Goal: Task Accomplishment & Management: Manage account settings

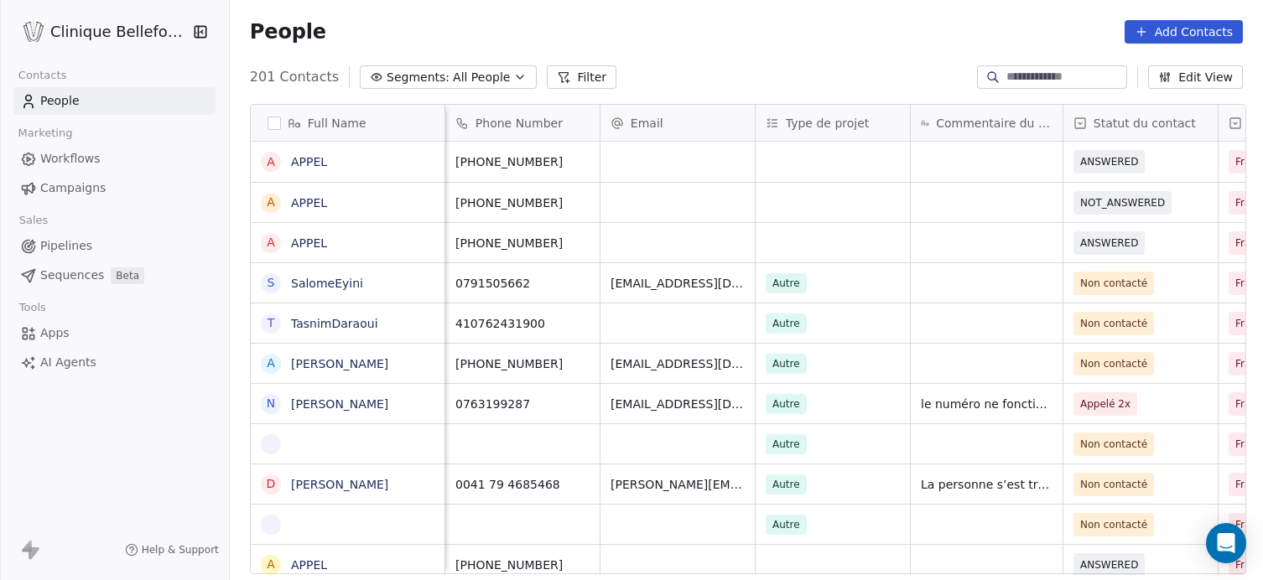
scroll to position [511, 1036]
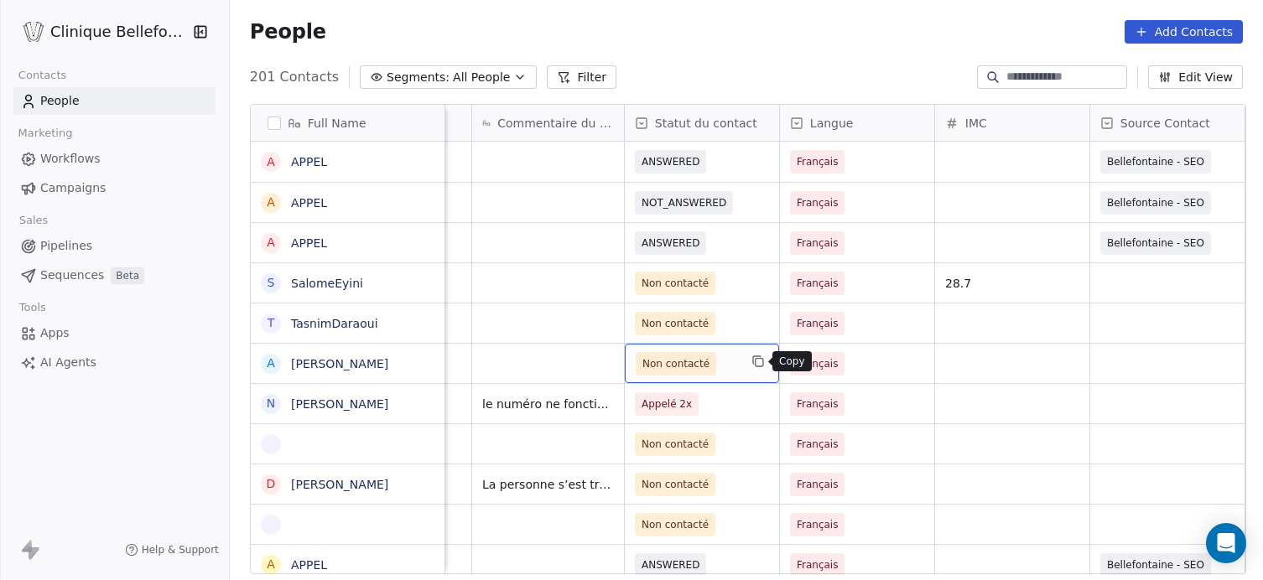
click at [753, 359] on icon "grid" at bounding box center [757, 361] width 13 height 13
click at [640, 117] on icon at bounding box center [641, 123] width 13 height 13
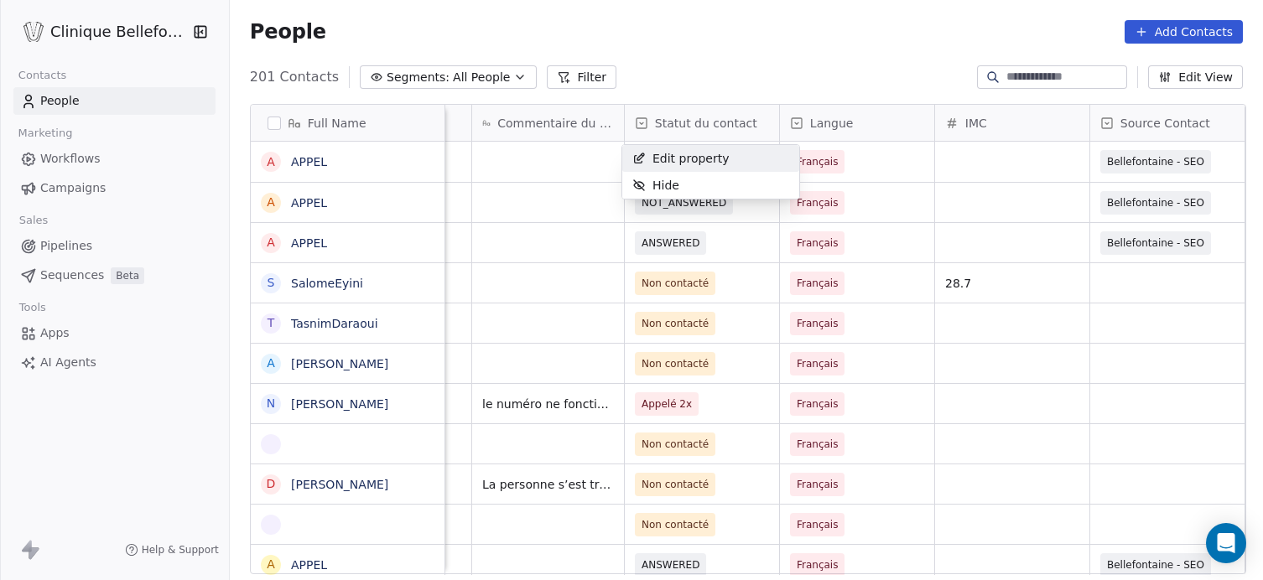
click at [529, 261] on html "Clinique Bellefontaine Contacts People Marketing Workflows Campaigns Sales Pipe…" at bounding box center [631, 290] width 1263 height 580
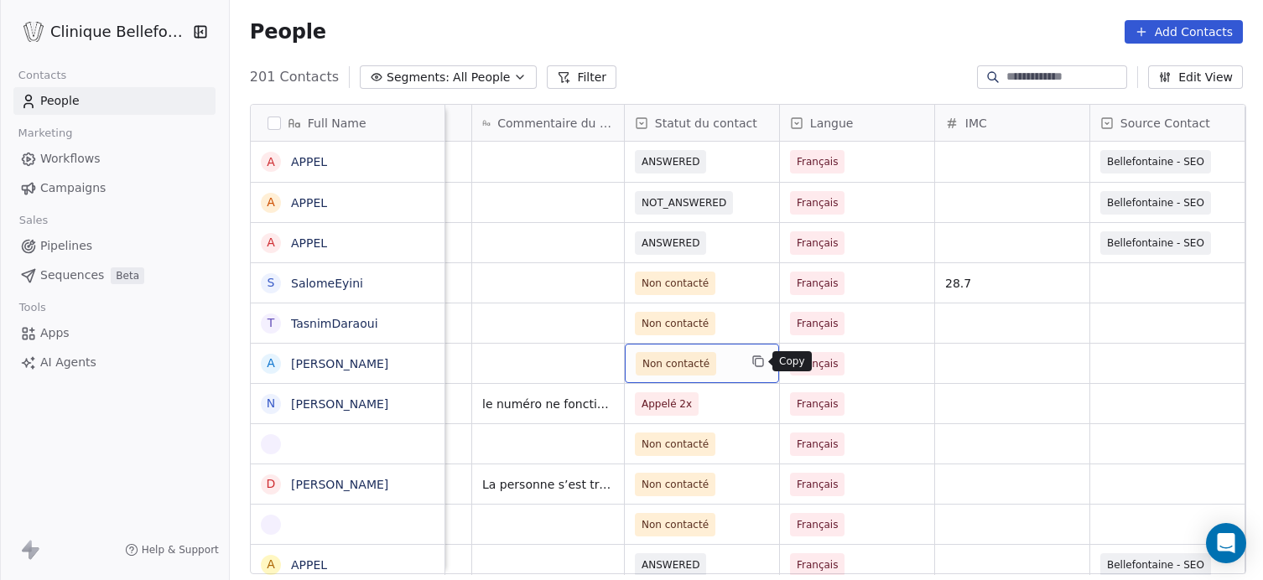
click at [758, 360] on icon "grid" at bounding box center [757, 361] width 13 height 13
click at [637, 126] on icon at bounding box center [641, 123] width 13 height 13
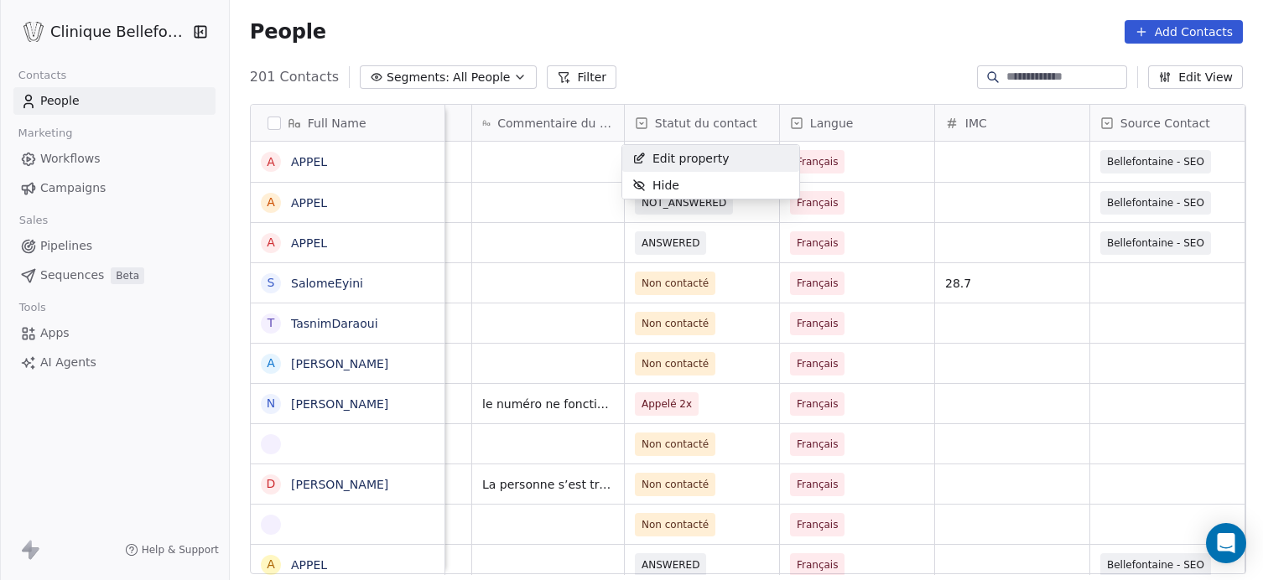
click at [637, 126] on html "Clinique Bellefontaine Contacts People Marketing Workflows Campaigns Sales Pipe…" at bounding box center [631, 290] width 1263 height 580
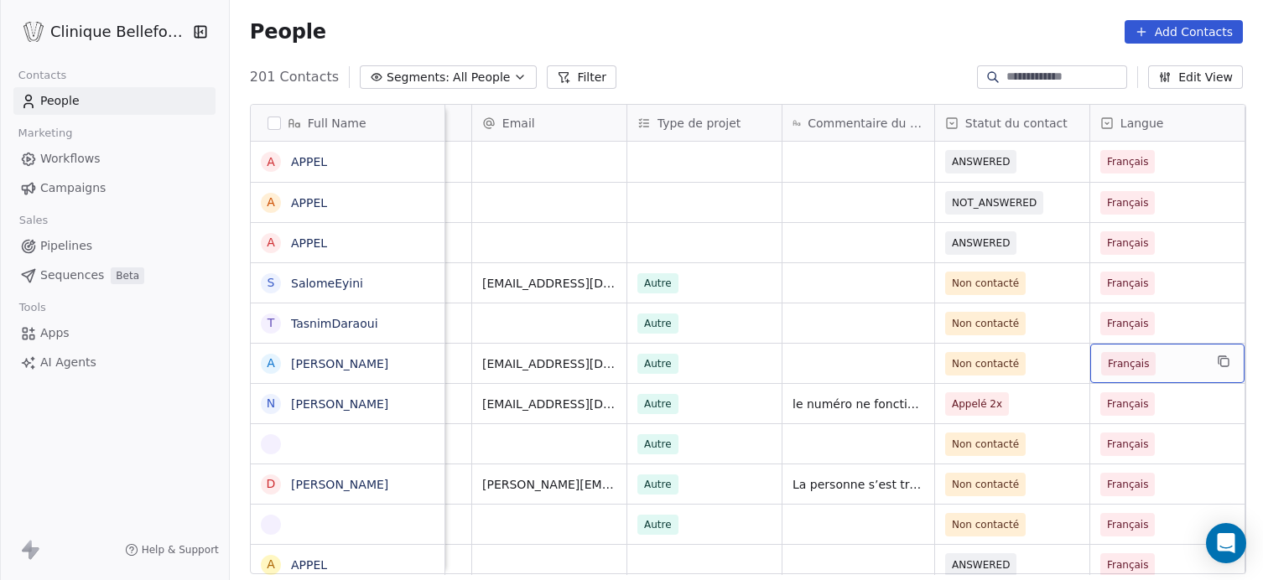
scroll to position [0, 283]
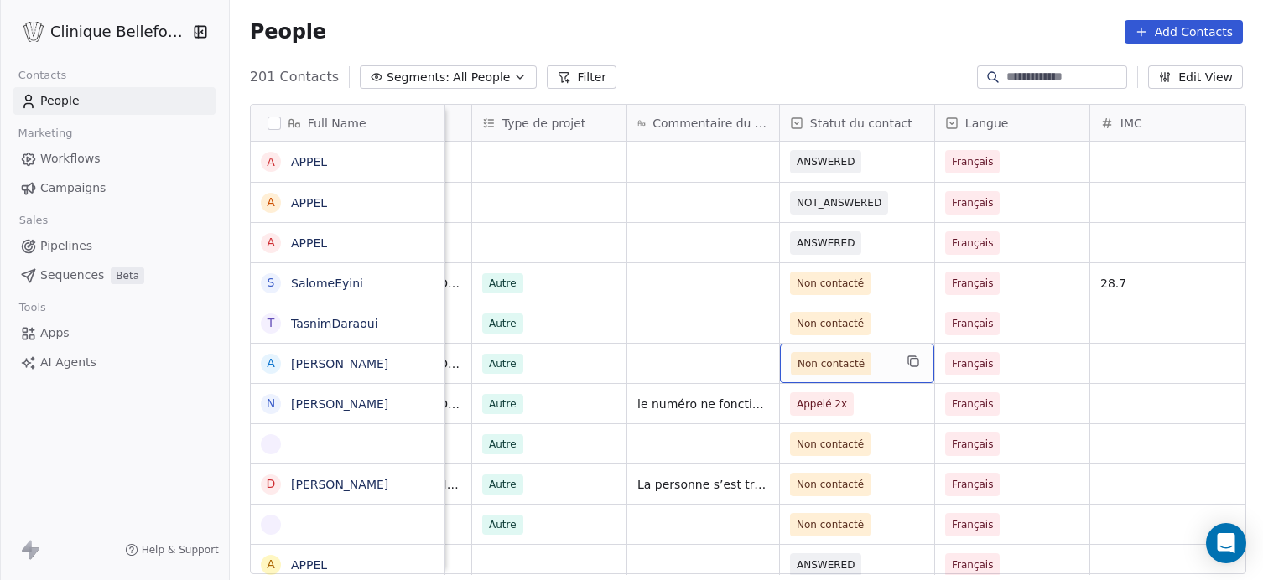
click at [790, 122] on icon at bounding box center [796, 123] width 13 height 13
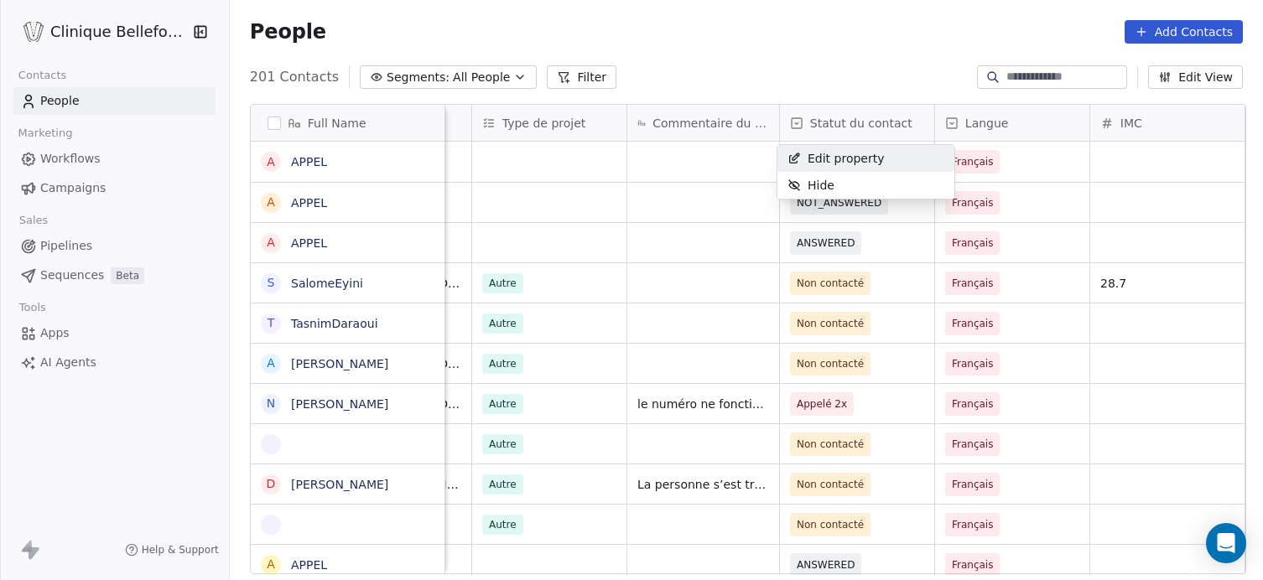
click at [790, 122] on html "Clinique Bellefontaine Contacts People Marketing Workflows Campaigns Sales Pipe…" at bounding box center [631, 290] width 1263 height 580
click at [834, 122] on span "Statut du contact" at bounding box center [861, 123] width 102 height 17
click at [834, 122] on html "Clinique Bellefontaine Contacts People Marketing Workflows Campaigns Sales Pipe…" at bounding box center [631, 290] width 1263 height 580
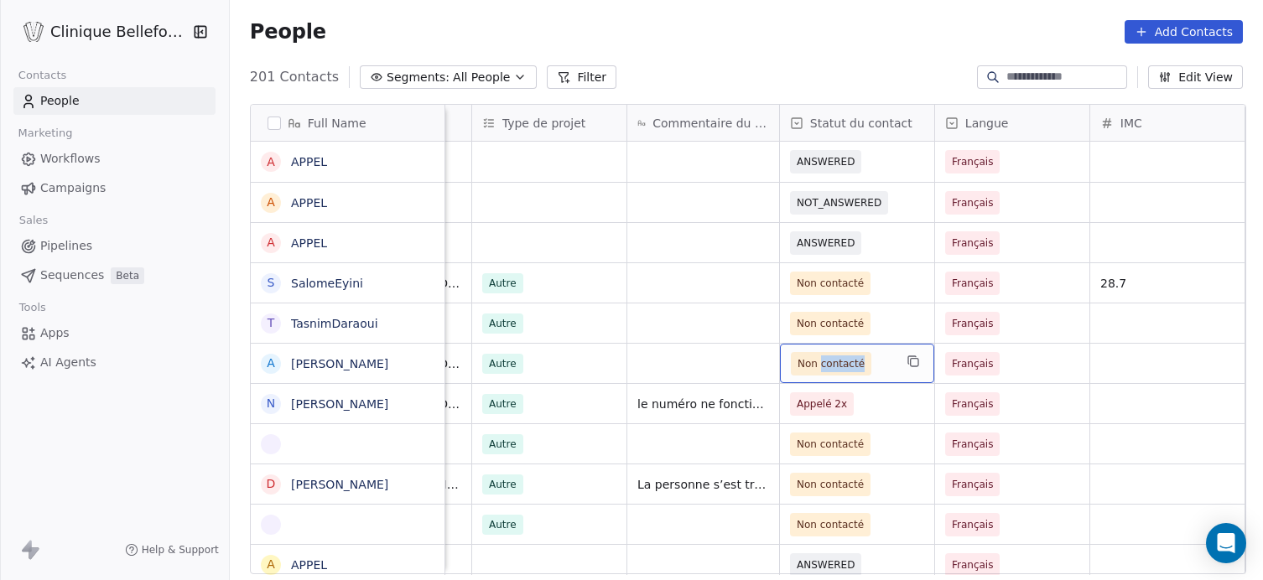
drag, startPoint x: 884, startPoint y: 366, endPoint x: 759, endPoint y: 359, distance: 125.9
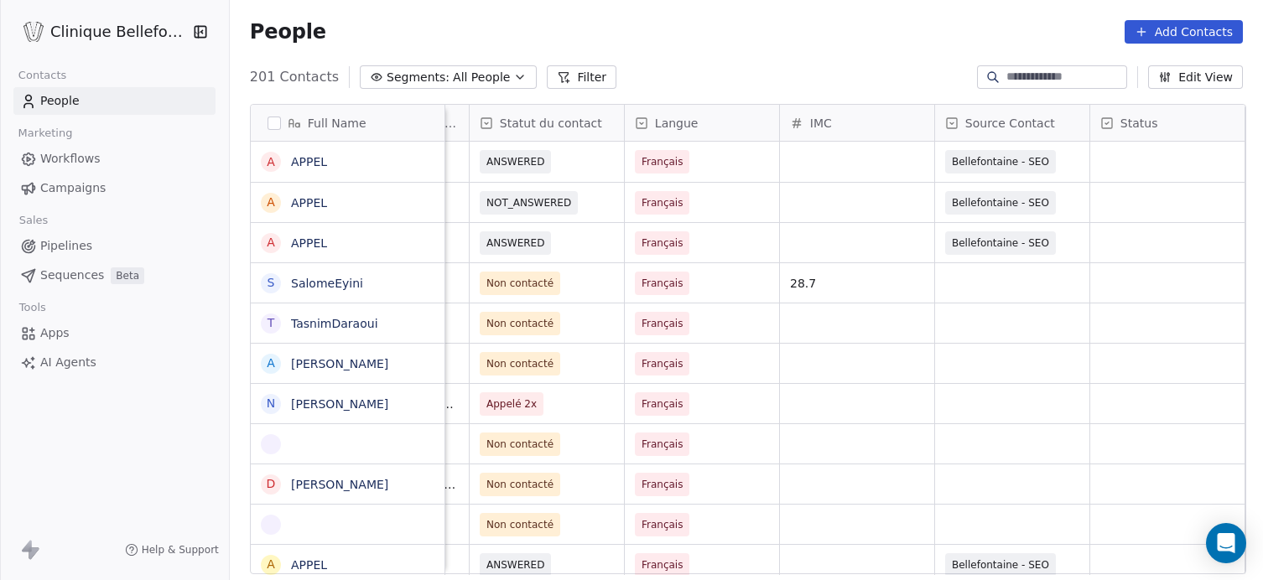
scroll to position [0, 753]
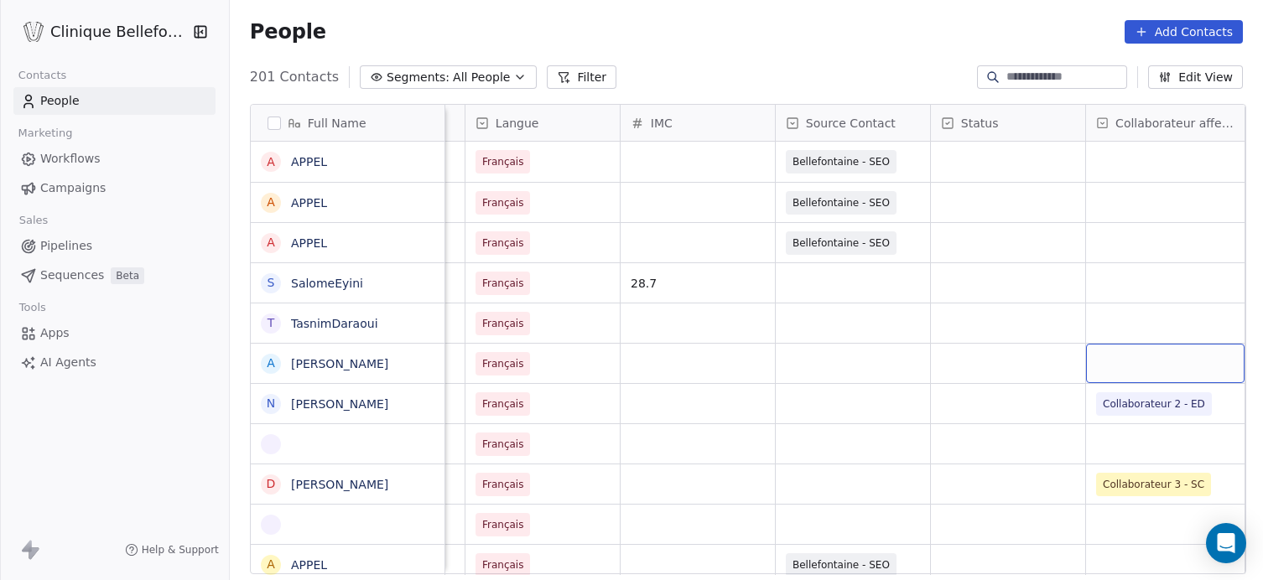
click at [1128, 369] on div "grid" at bounding box center [1165, 363] width 158 height 39
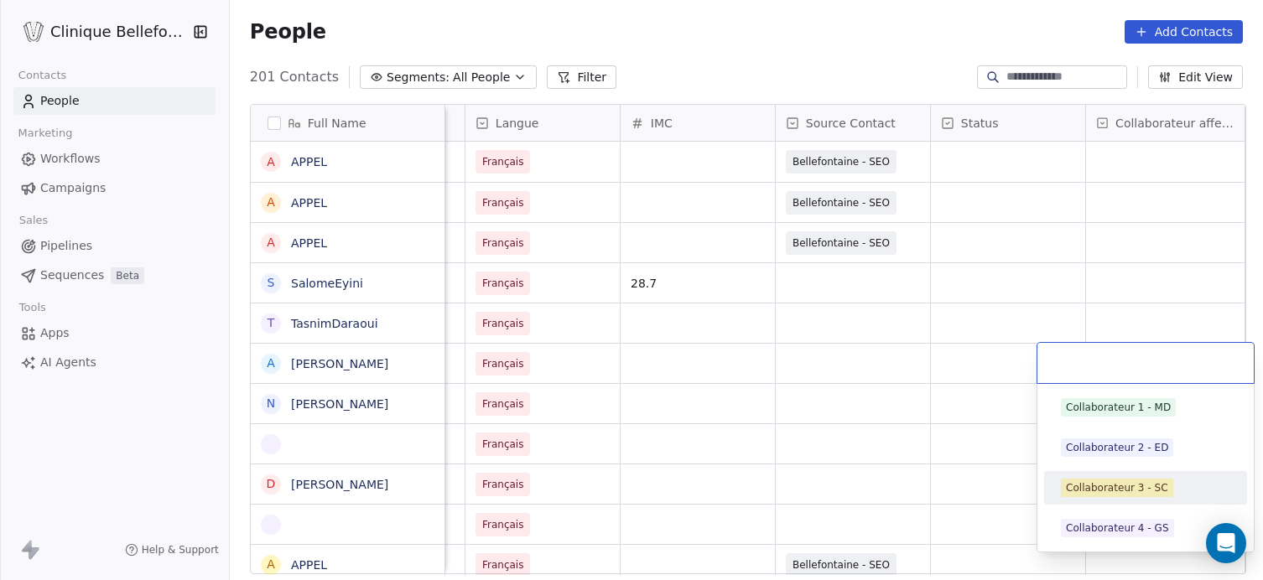
click at [1122, 487] on div "Collaborateur 3 - SC" at bounding box center [1117, 487] width 102 height 15
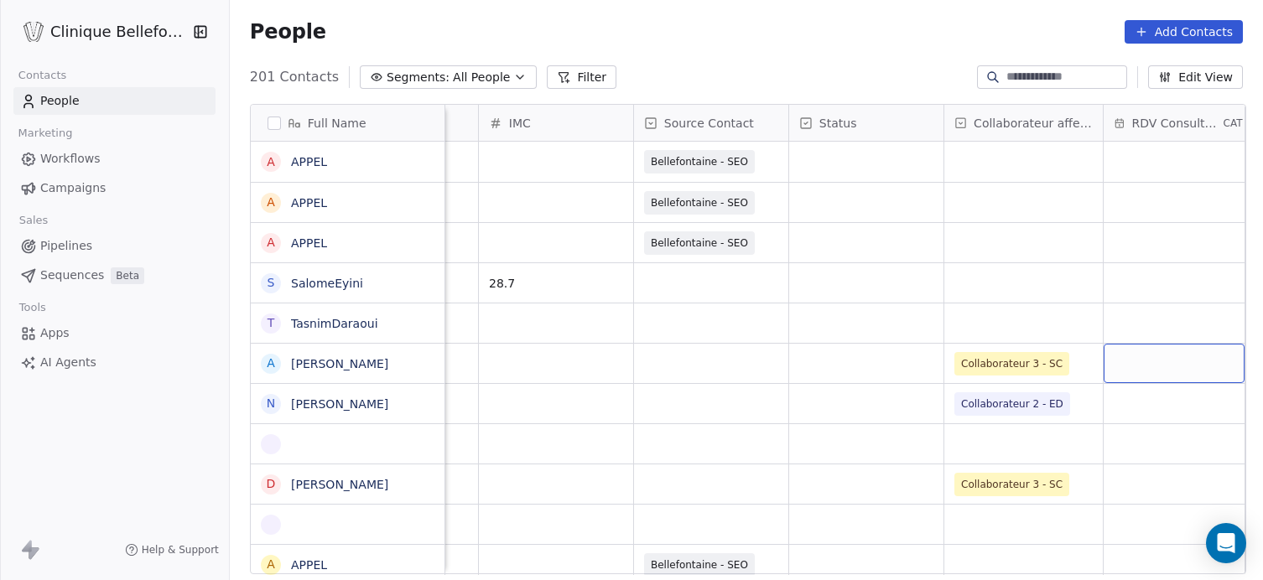
scroll to position [0, 1085]
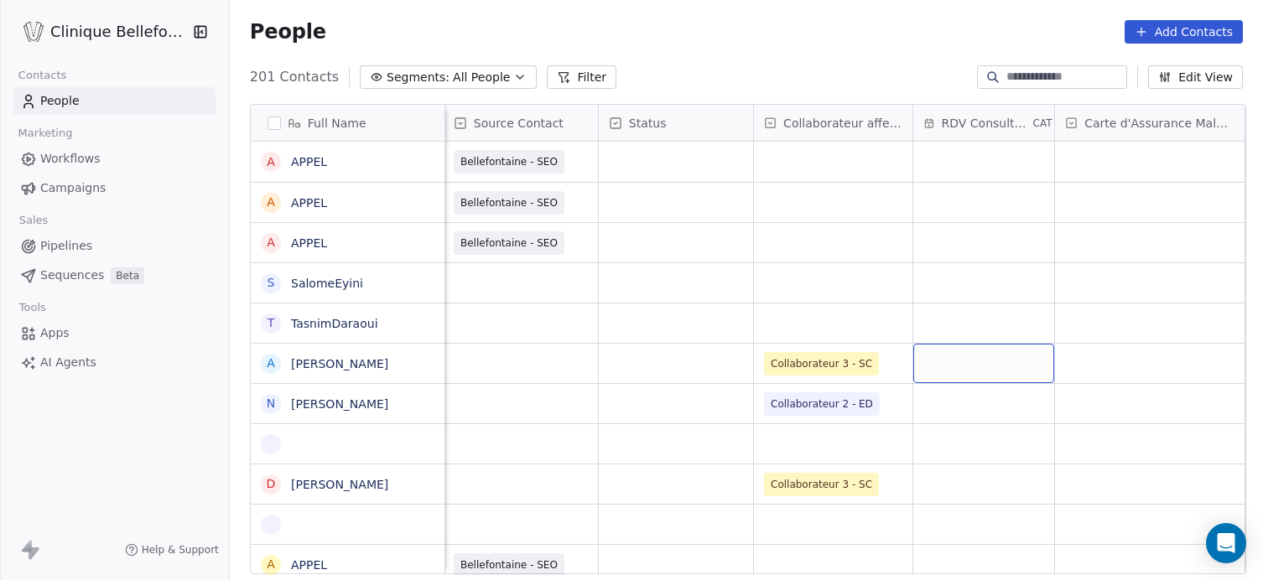
click at [949, 368] on div "grid" at bounding box center [983, 363] width 141 height 39
click at [1001, 364] on div "grid" at bounding box center [983, 363] width 141 height 39
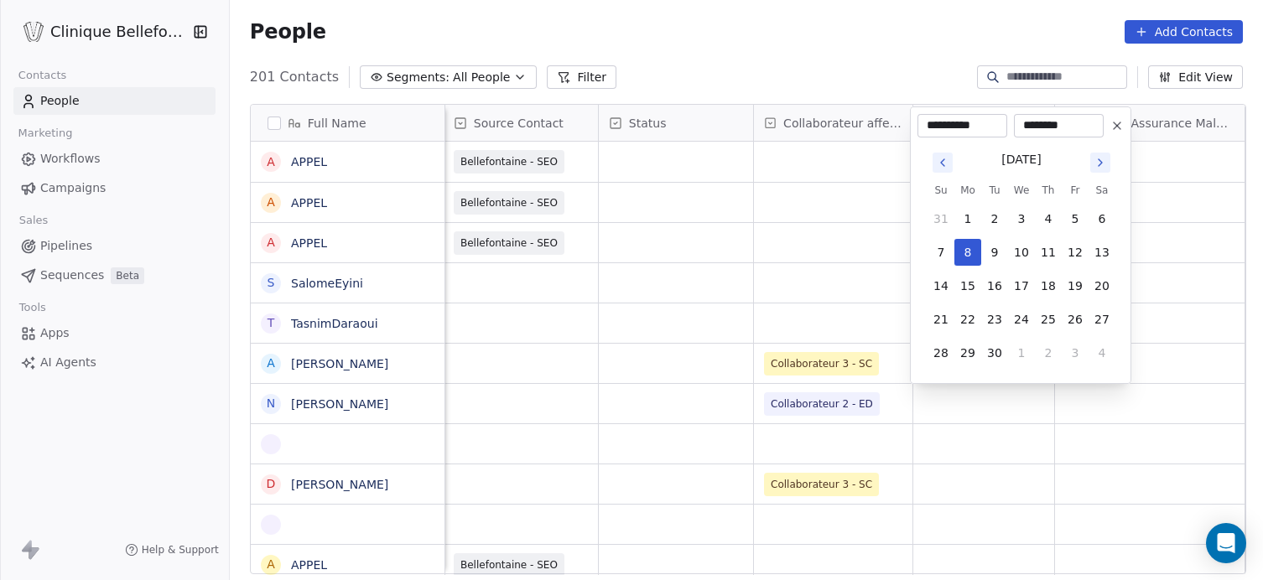
click at [1100, 163] on icon "Go to next month" at bounding box center [1099, 162] width 3 height 7
click at [967, 256] on button "6" at bounding box center [967, 252] width 27 height 27
type input "**********"
click at [967, 252] on button "6" at bounding box center [967, 252] width 27 height 27
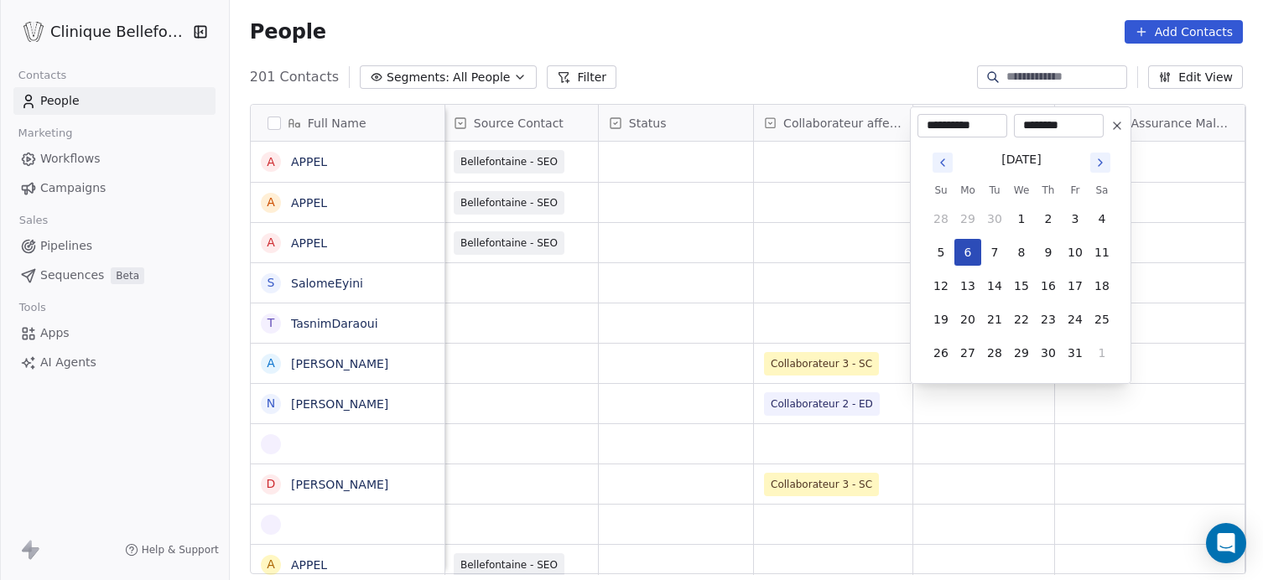
click at [967, 252] on button "6" at bounding box center [967, 252] width 27 height 27
click at [1031, 130] on input "********" at bounding box center [1058, 125] width 83 height 17
drag, startPoint x: 1056, startPoint y: 127, endPoint x: 1020, endPoint y: 127, distance: 35.2
click at [1020, 127] on input "********" at bounding box center [1058, 125] width 83 height 17
type input "********"
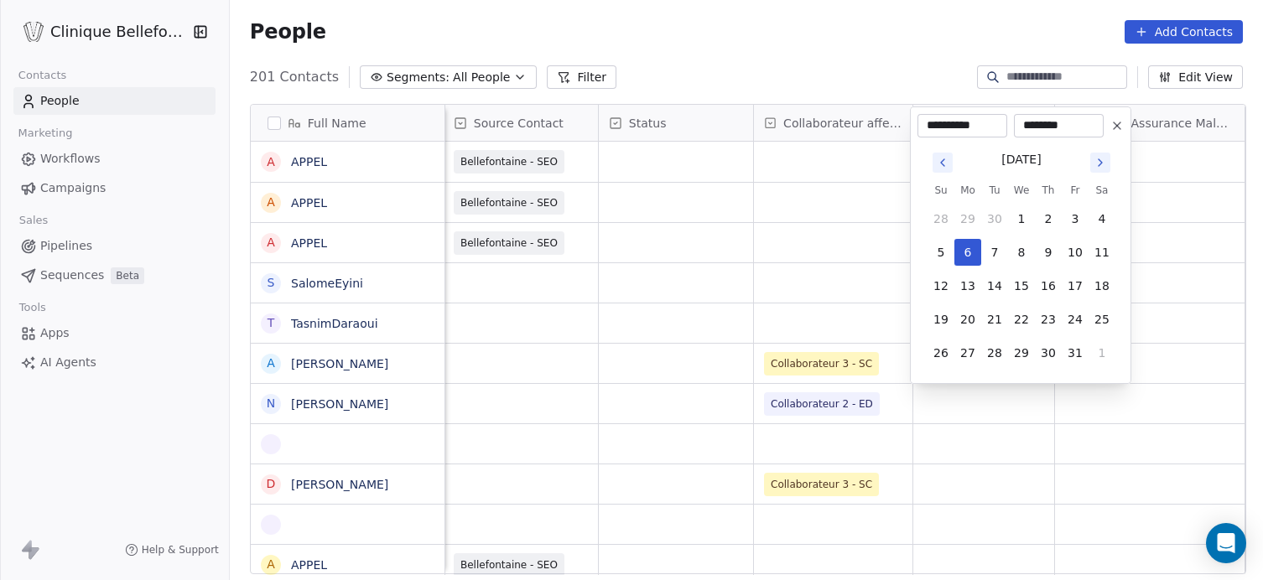
click at [1116, 124] on icon at bounding box center [1116, 125] width 13 height 13
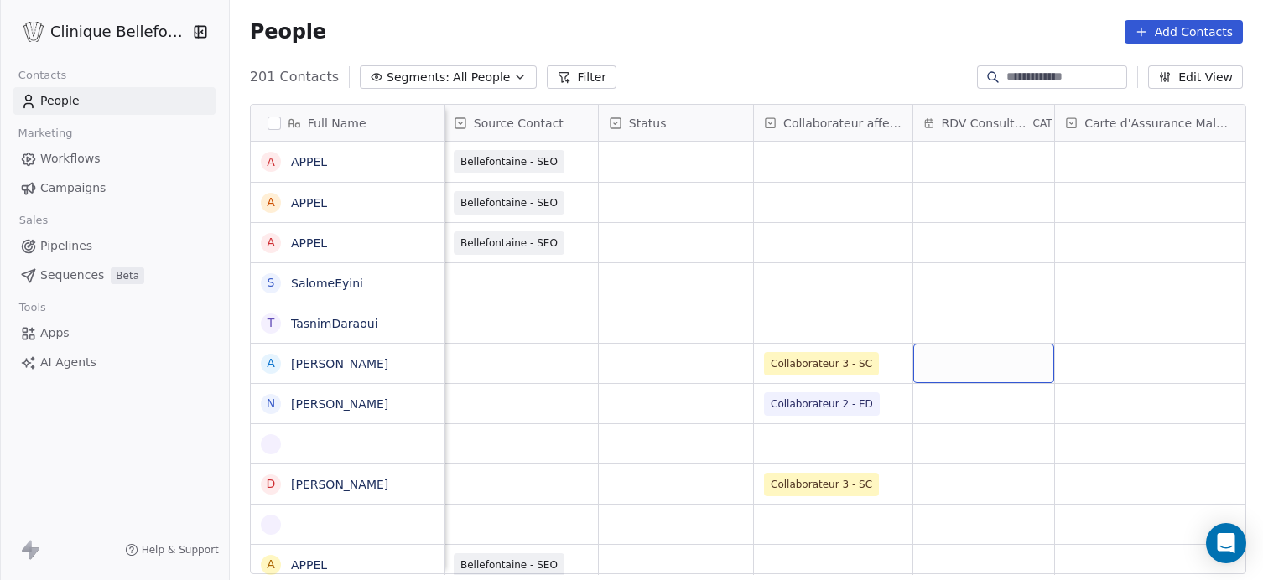
click at [957, 360] on div "grid" at bounding box center [983, 363] width 141 height 39
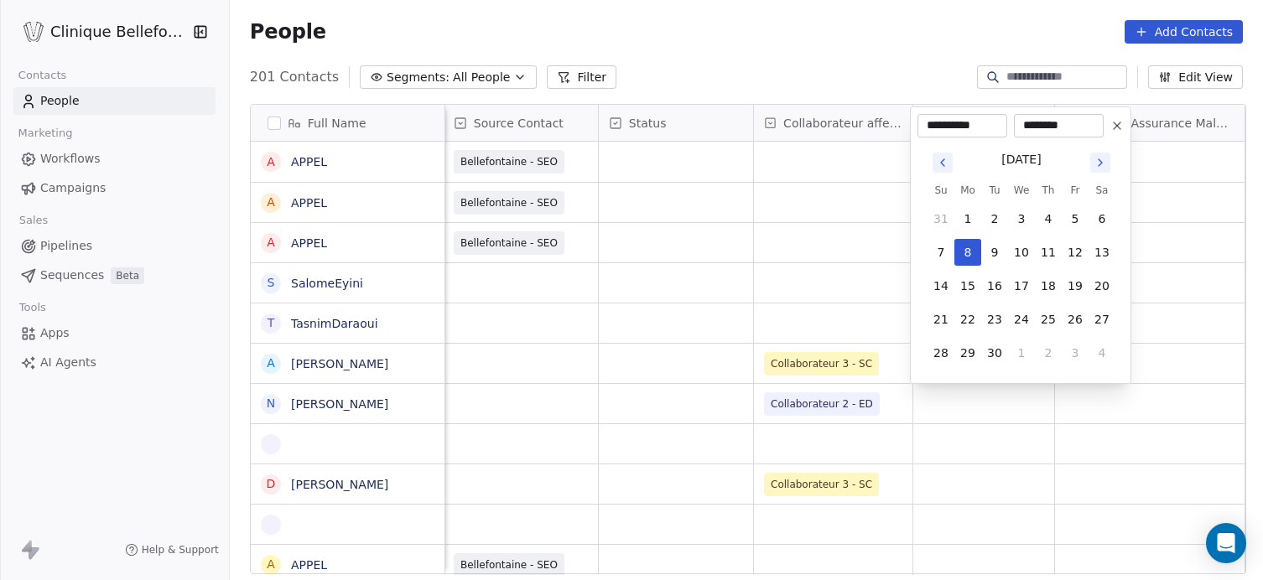
click at [1100, 160] on icon "Go to next month" at bounding box center [1099, 162] width 3 height 7
click at [969, 250] on button "6" at bounding box center [967, 252] width 27 height 27
type input "**********"
click at [969, 250] on button "6" at bounding box center [967, 252] width 27 height 27
drag, startPoint x: 1082, startPoint y: 129, endPoint x: 1022, endPoint y: 129, distance: 60.4
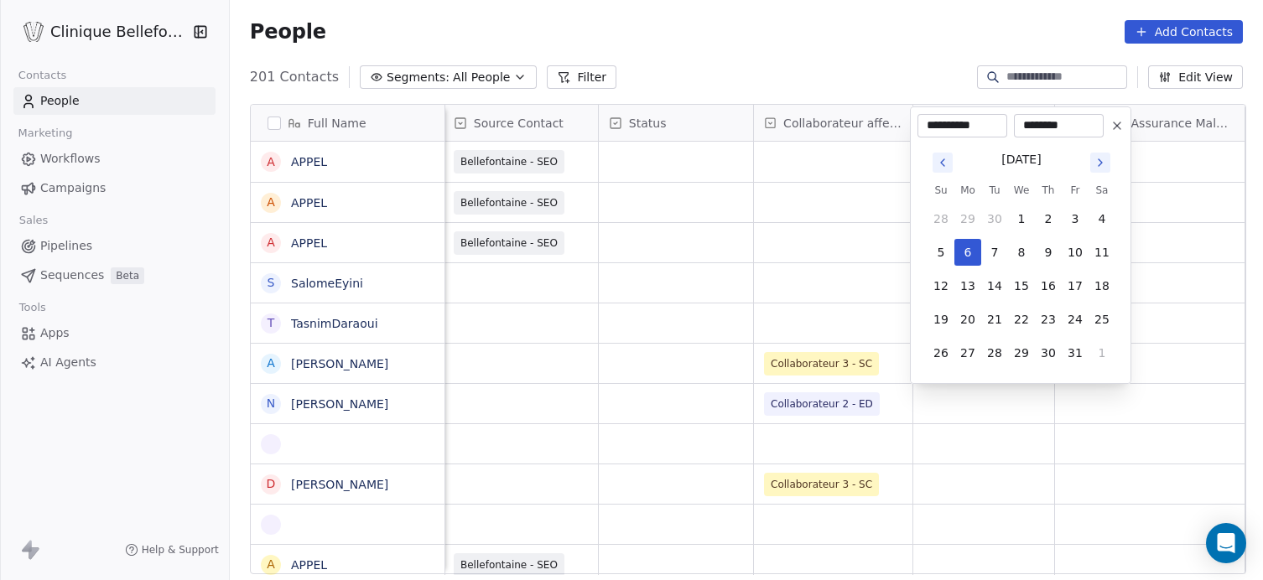
click at [1022, 129] on input "********" at bounding box center [1058, 125] width 83 height 17
click at [1087, 125] on input "********" at bounding box center [1058, 125] width 83 height 17
type input "********"
click at [962, 256] on button "6" at bounding box center [967, 252] width 27 height 27
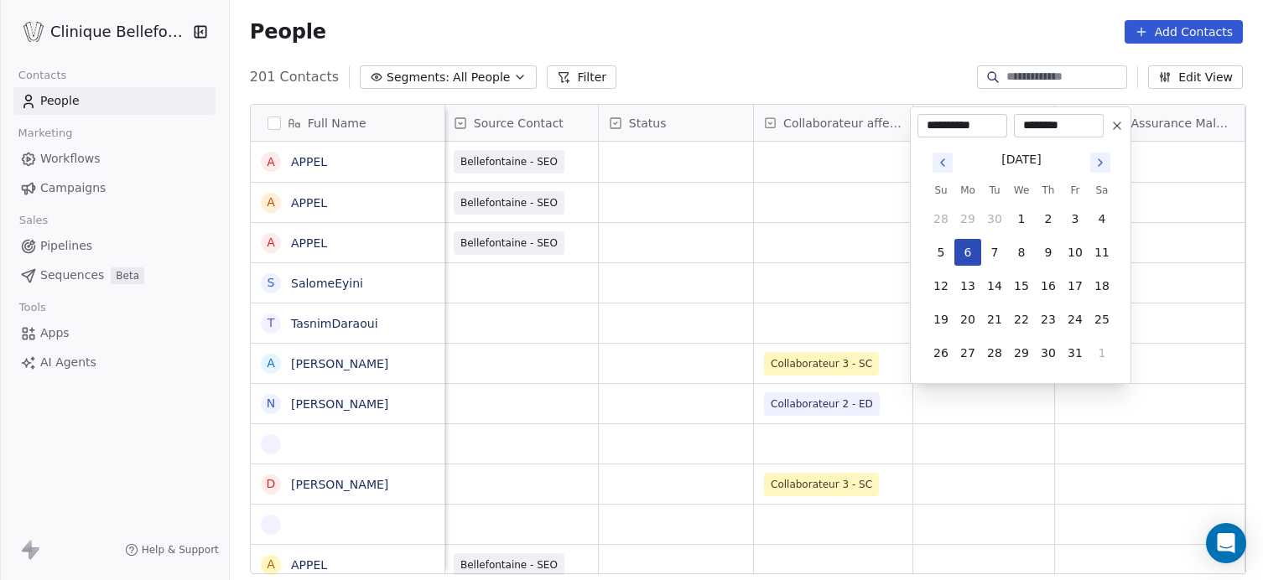
click at [962, 256] on button "6" at bounding box center [967, 252] width 27 height 27
click at [977, 257] on button "6" at bounding box center [967, 252] width 27 height 27
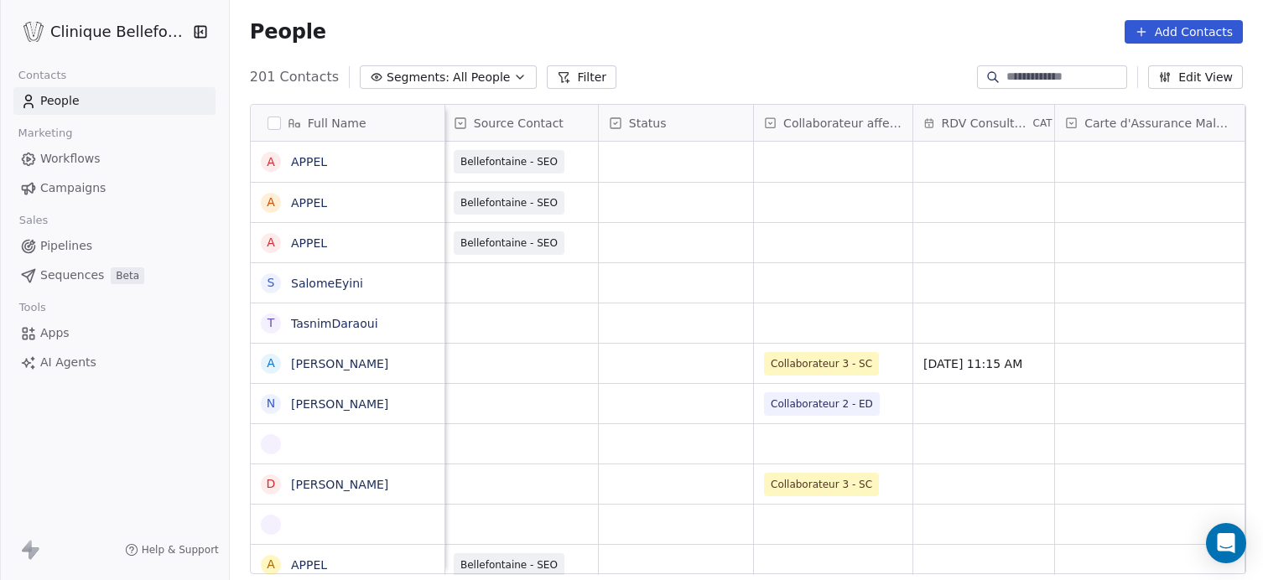
click at [563, 365] on html "Clinique Bellefontaine Contacts People Marketing Workflows Campaigns Sales Pipe…" at bounding box center [631, 290] width 1263 height 580
click at [1106, 365] on div "grid" at bounding box center [1149, 363] width 189 height 39
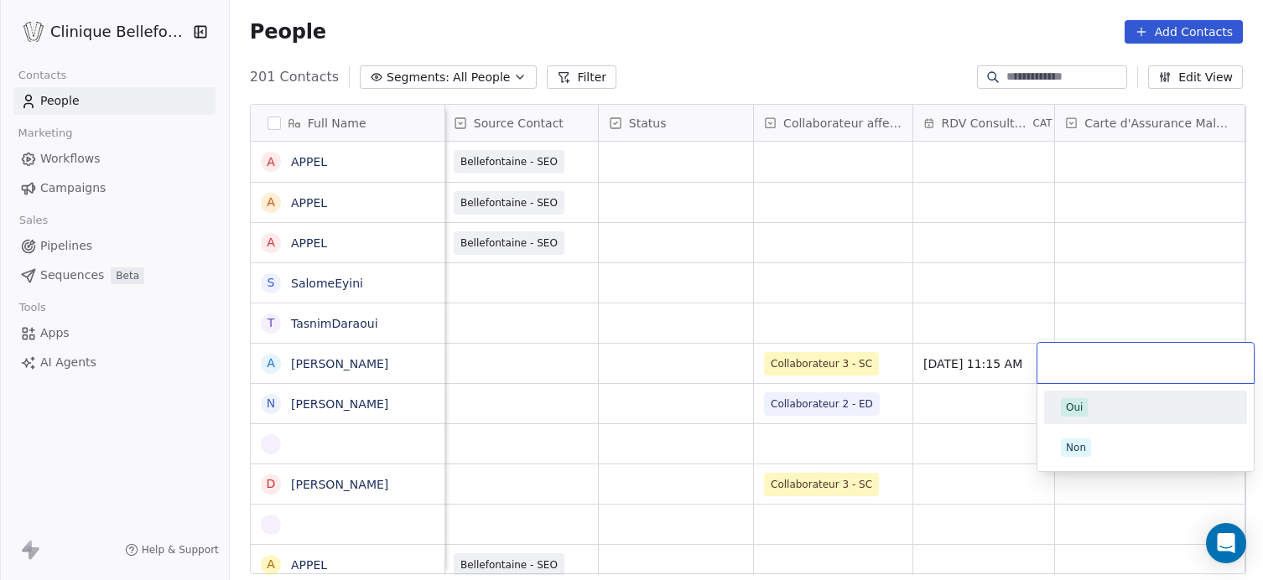
click at [1082, 407] on span "Oui" at bounding box center [1074, 407] width 27 height 18
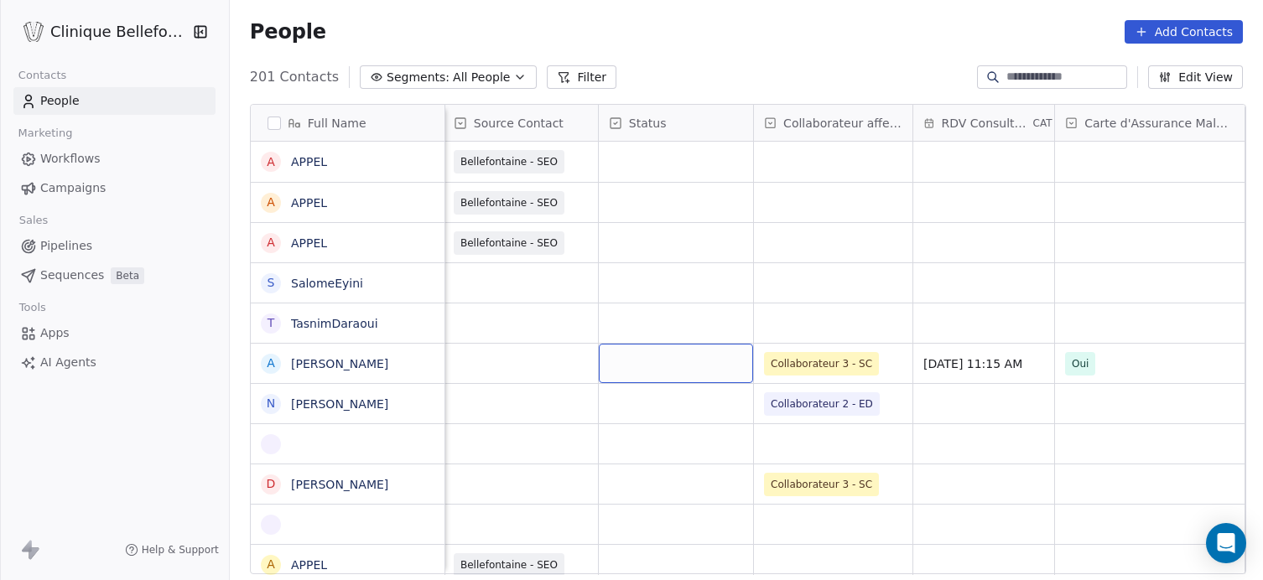
click at [661, 369] on div "grid" at bounding box center [676, 363] width 154 height 39
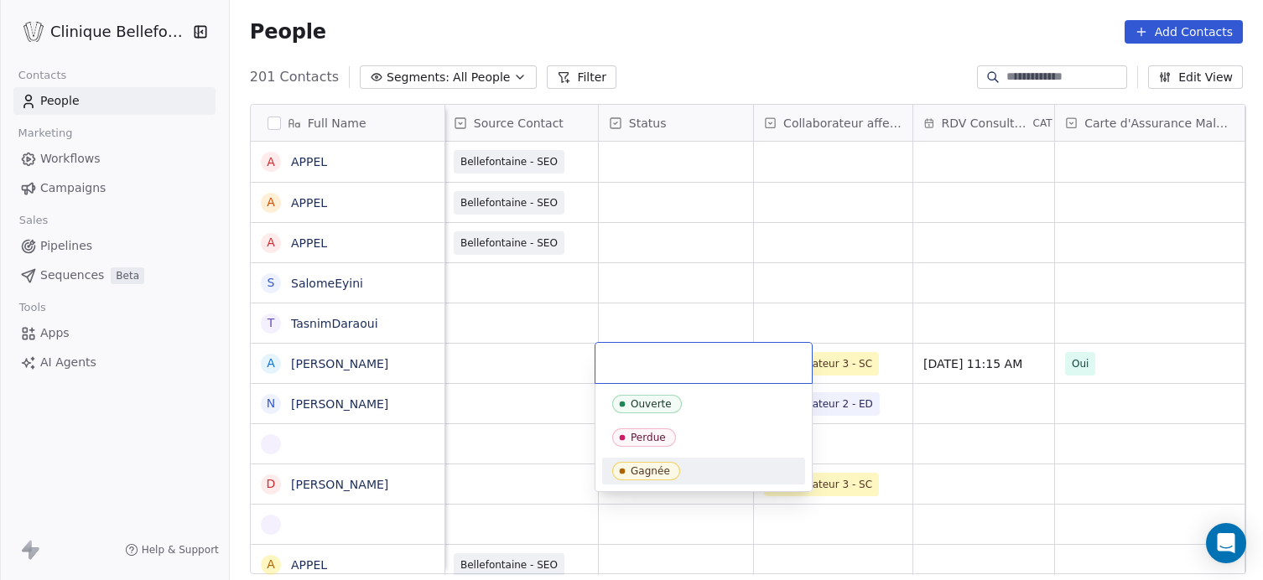
click at [649, 475] on div "Gagnée" at bounding box center [649, 471] width 39 height 12
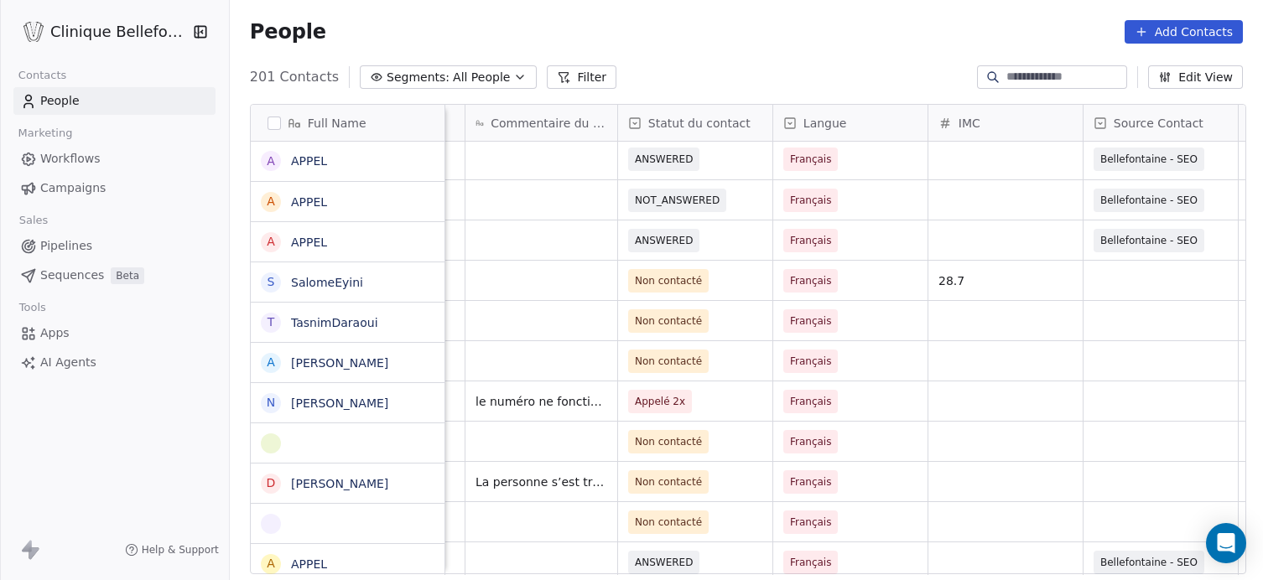
scroll to position [3, 0]
click at [676, 360] on span "Non contacté" at bounding box center [668, 361] width 67 height 17
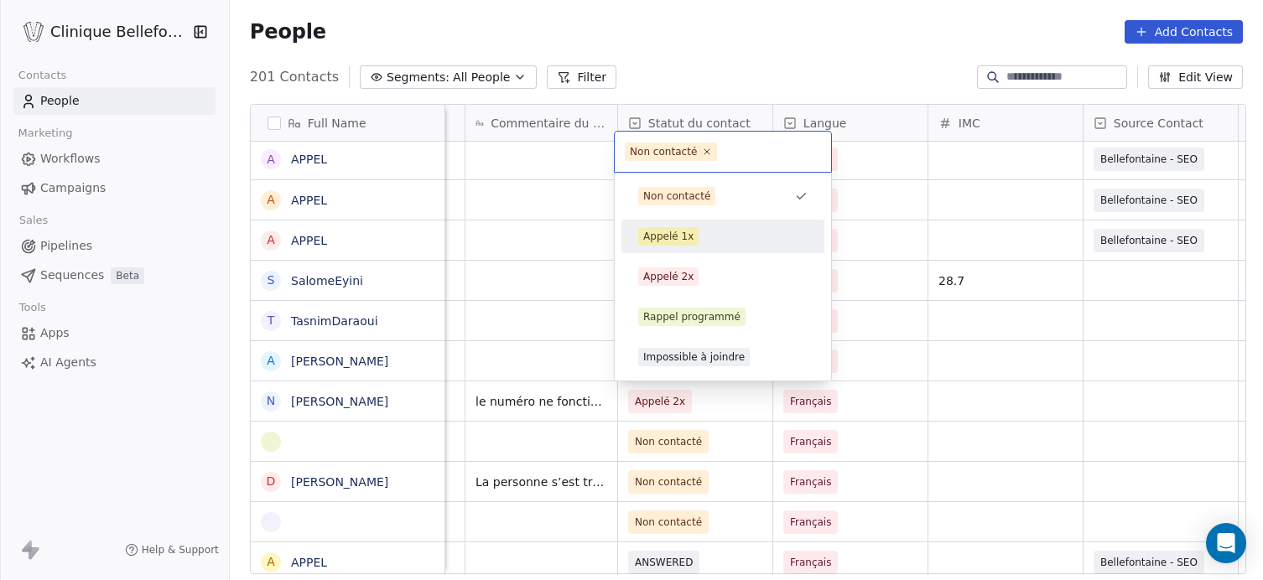
click at [660, 235] on div "Appelé 1x" at bounding box center [668, 236] width 50 height 15
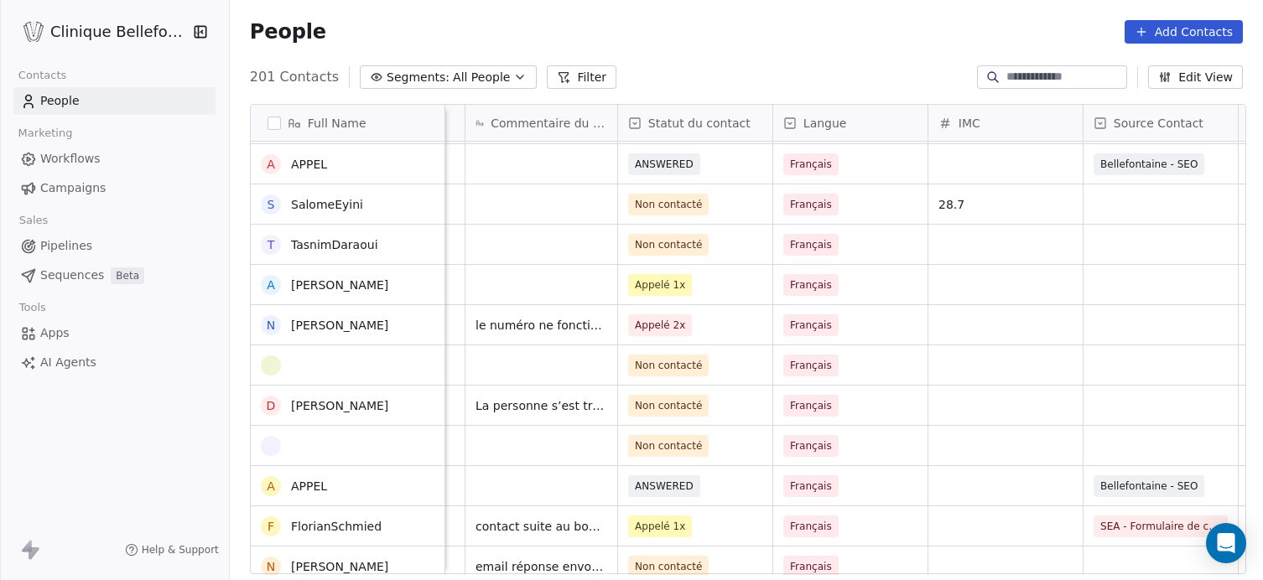
scroll to position [79, 0]
click at [682, 200] on span "Non contacté" at bounding box center [668, 204] width 67 height 17
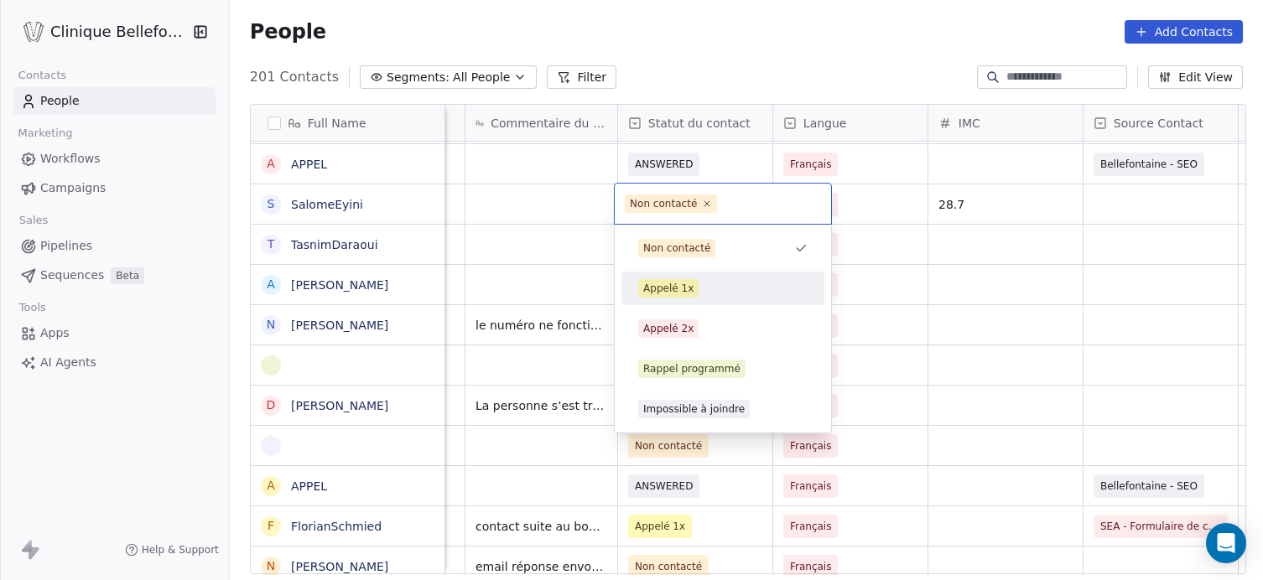
click at [672, 291] on div "Appelé 1x" at bounding box center [668, 288] width 50 height 15
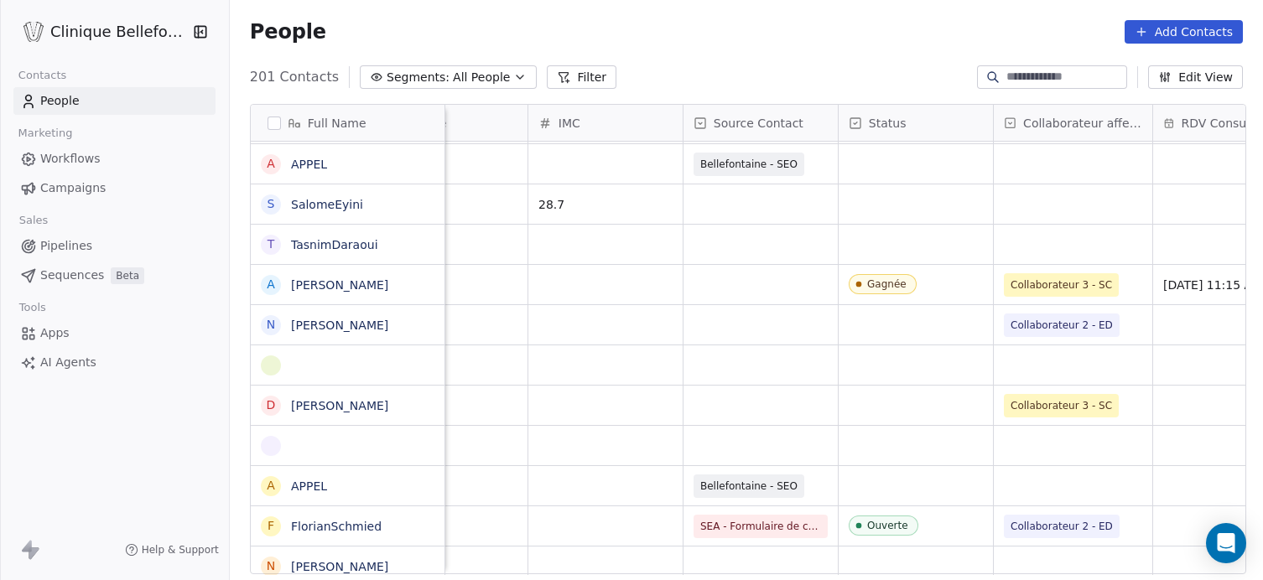
scroll to position [0, 846]
click at [922, 212] on div "grid" at bounding box center [915, 203] width 154 height 39
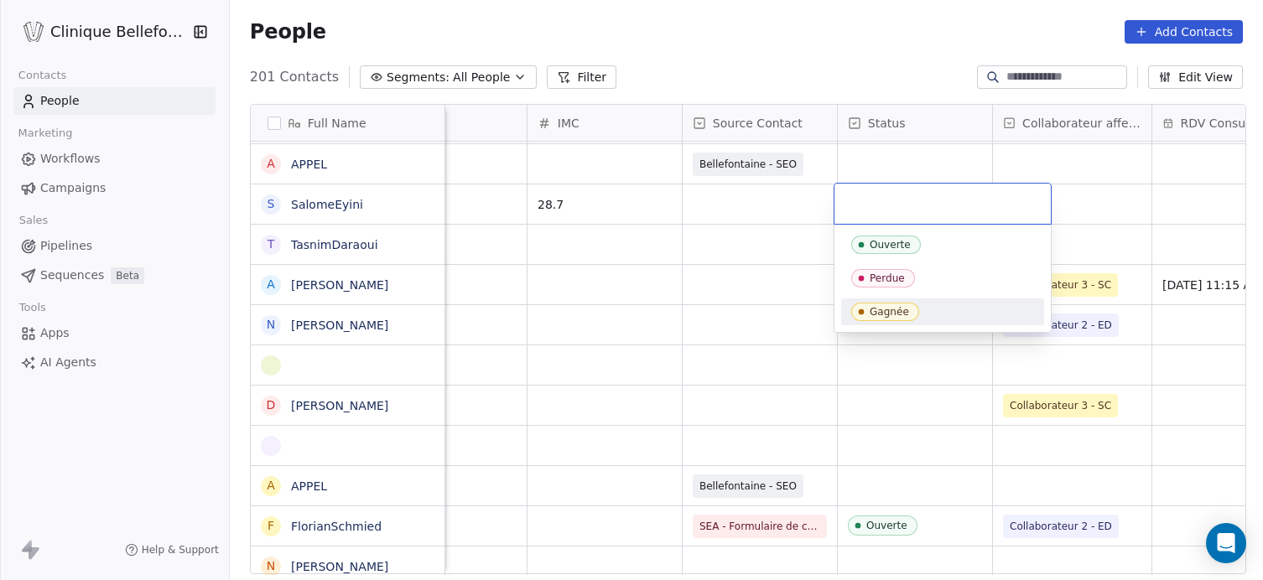
click at [884, 314] on div "Gagnée" at bounding box center [888, 312] width 39 height 12
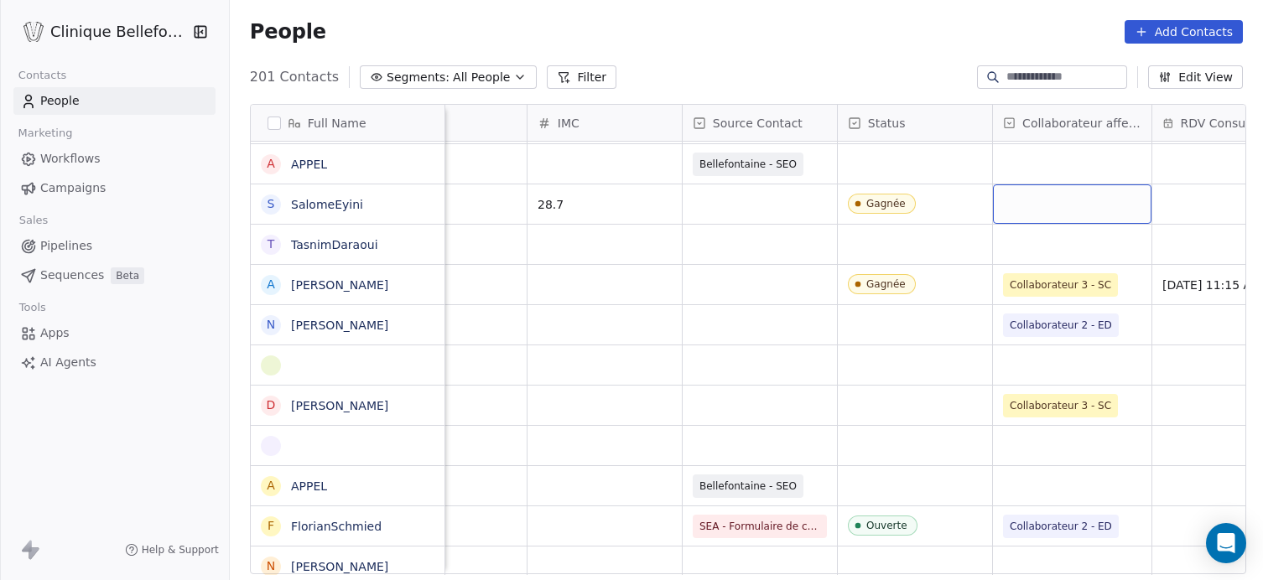
click at [1077, 202] on div "grid" at bounding box center [1072, 203] width 158 height 39
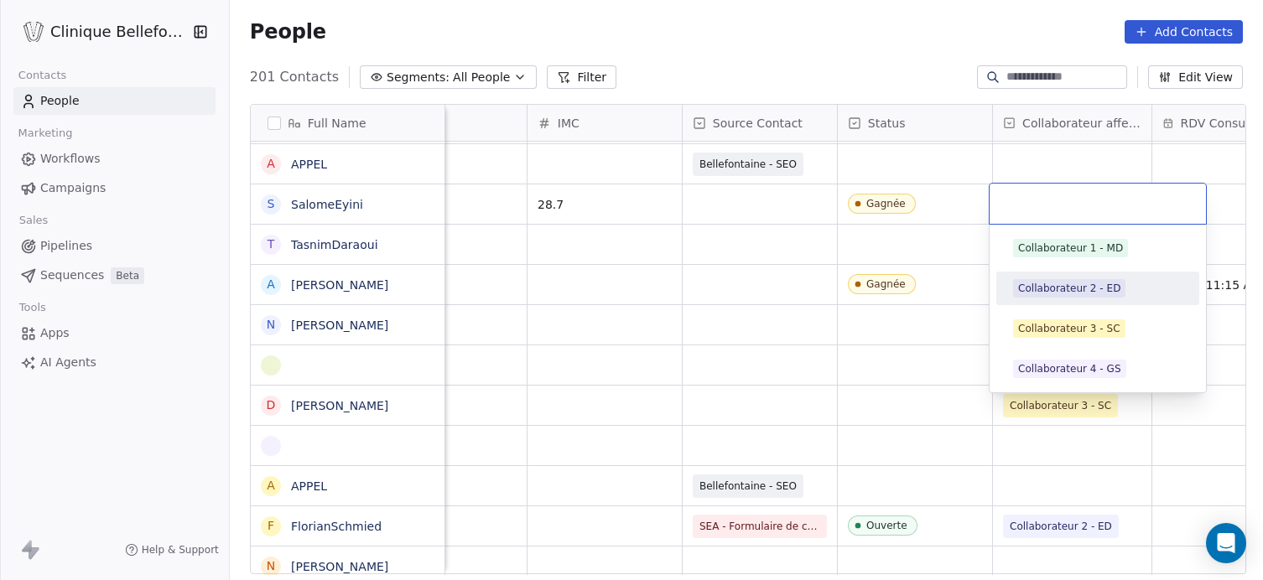
click at [1076, 286] on div "Collaborateur 2 - ED" at bounding box center [1069, 288] width 102 height 15
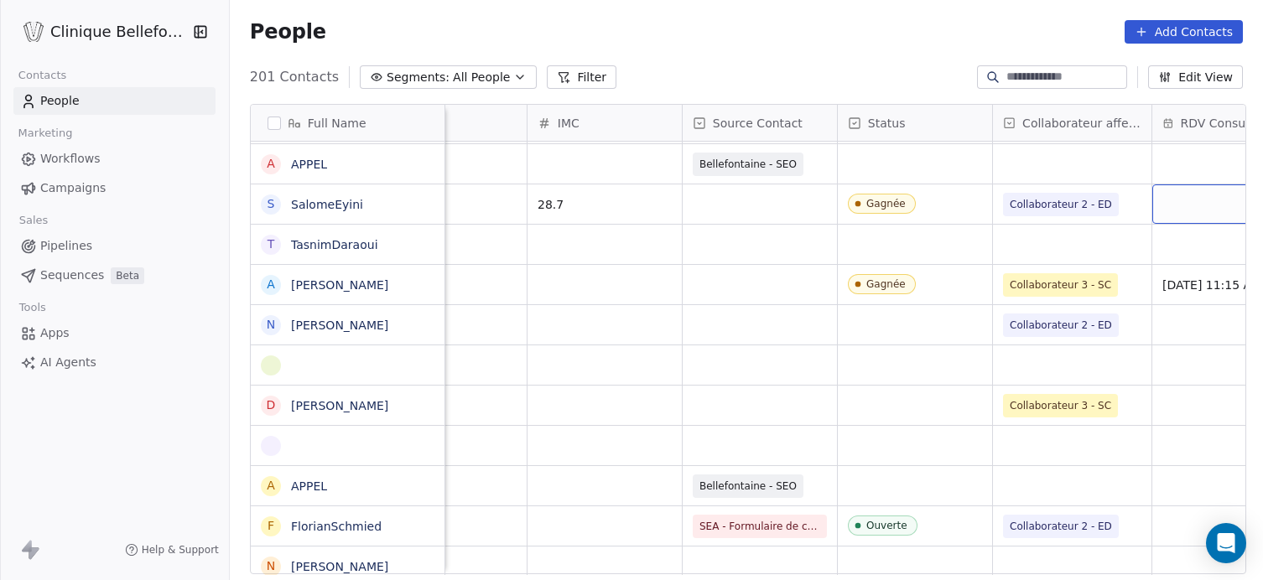
scroll to position [0, 895]
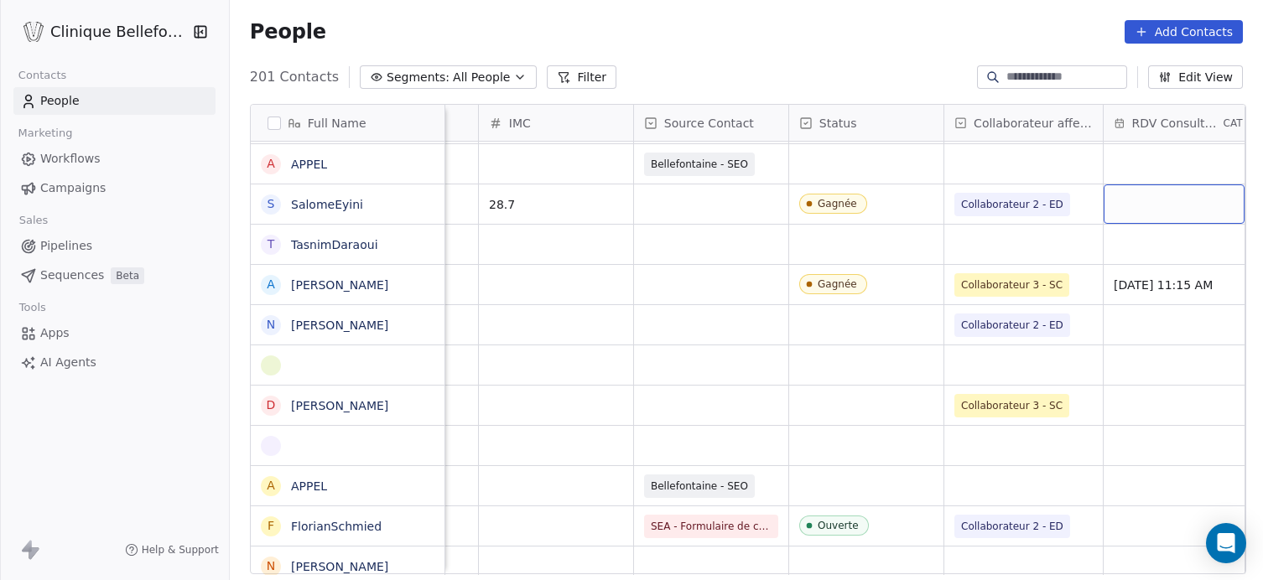
click at [1153, 199] on div "grid" at bounding box center [1173, 203] width 141 height 39
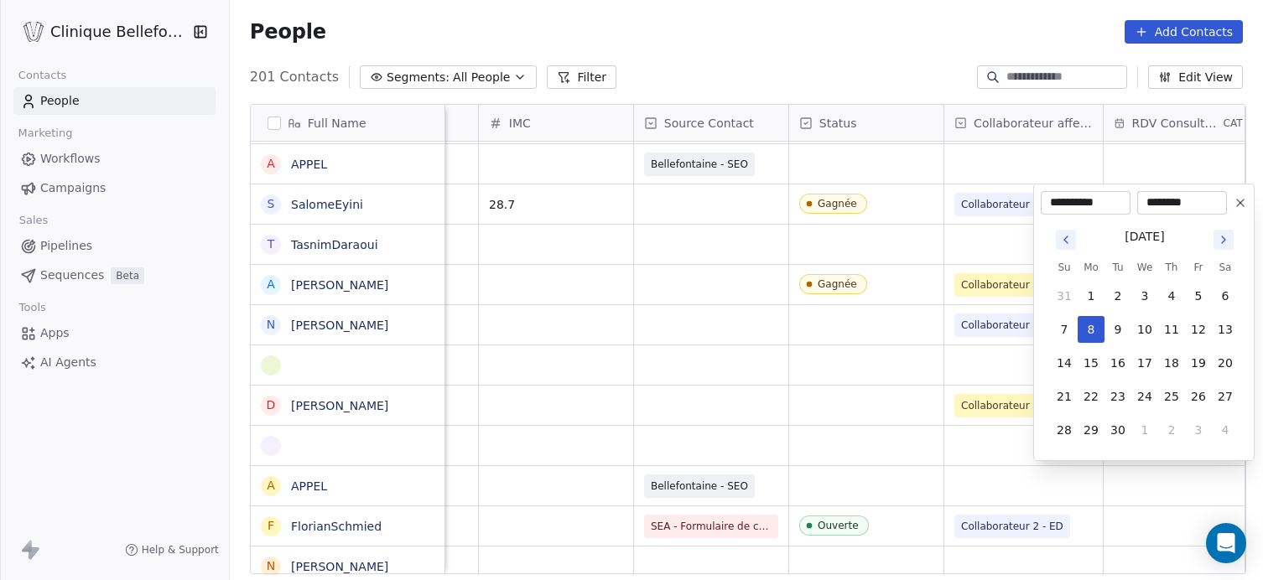
click at [1221, 240] on icon "Go to next month" at bounding box center [1222, 239] width 13 height 13
click at [1225, 236] on icon "Go to next month" at bounding box center [1222, 239] width 13 height 13
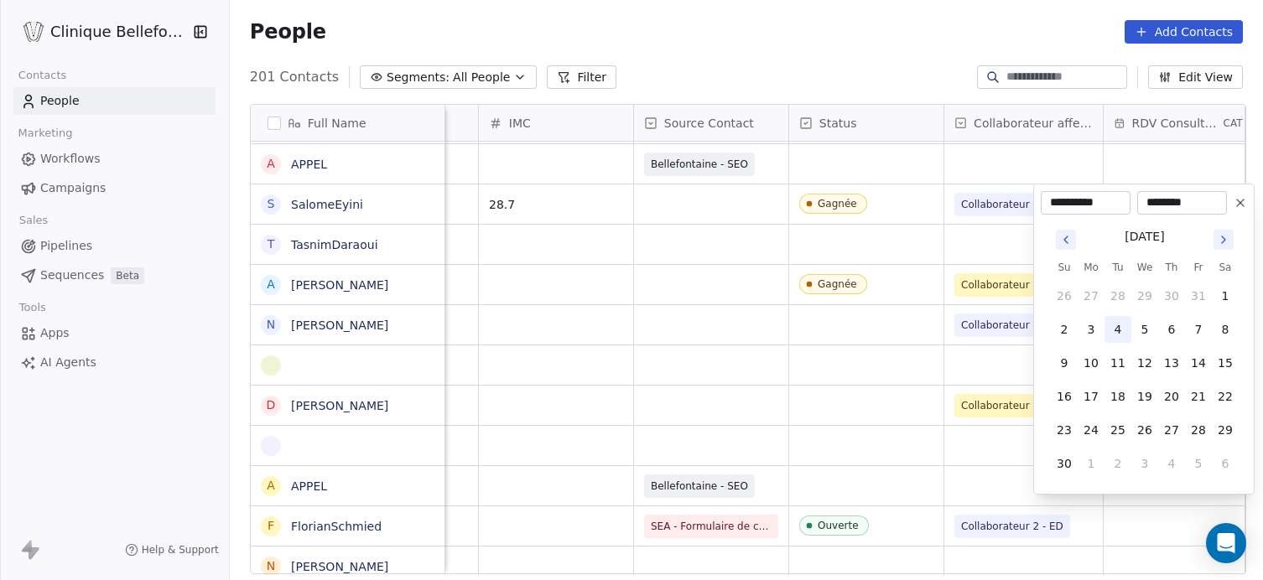
click at [1114, 328] on button "4" at bounding box center [1117, 329] width 27 height 27
type input "**********"
click at [1114, 328] on button "4" at bounding box center [1117, 329] width 27 height 27
drag, startPoint x: 1201, startPoint y: 205, endPoint x: 1115, endPoint y: 206, distance: 86.4
click at [1115, 206] on div "**********" at bounding box center [1133, 202] width 186 height 23
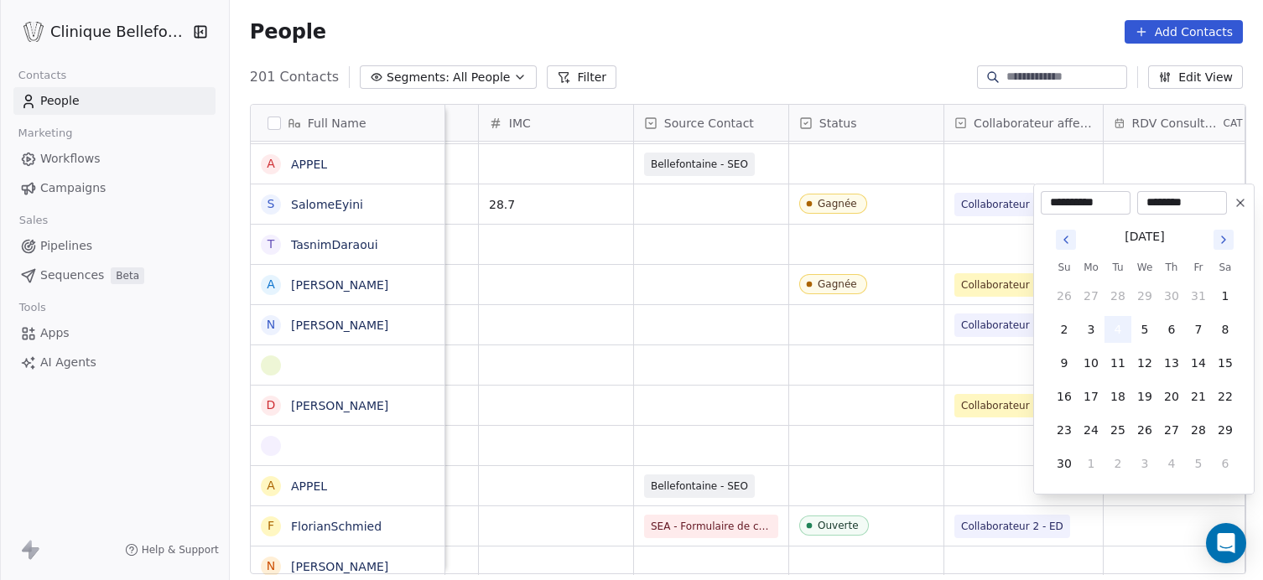
type input "********"
click at [1118, 330] on button "4" at bounding box center [1117, 329] width 27 height 27
click at [1242, 198] on icon at bounding box center [1239, 202] width 13 height 13
type input "**********"
type input "********"
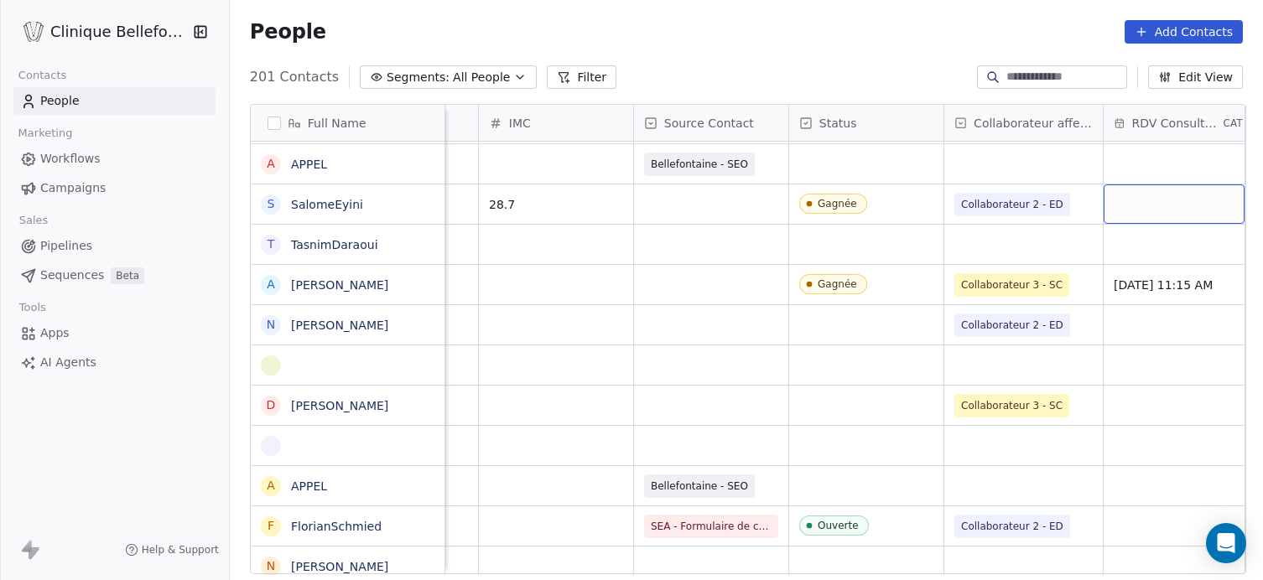
click at [1139, 199] on div "grid" at bounding box center [1173, 203] width 141 height 39
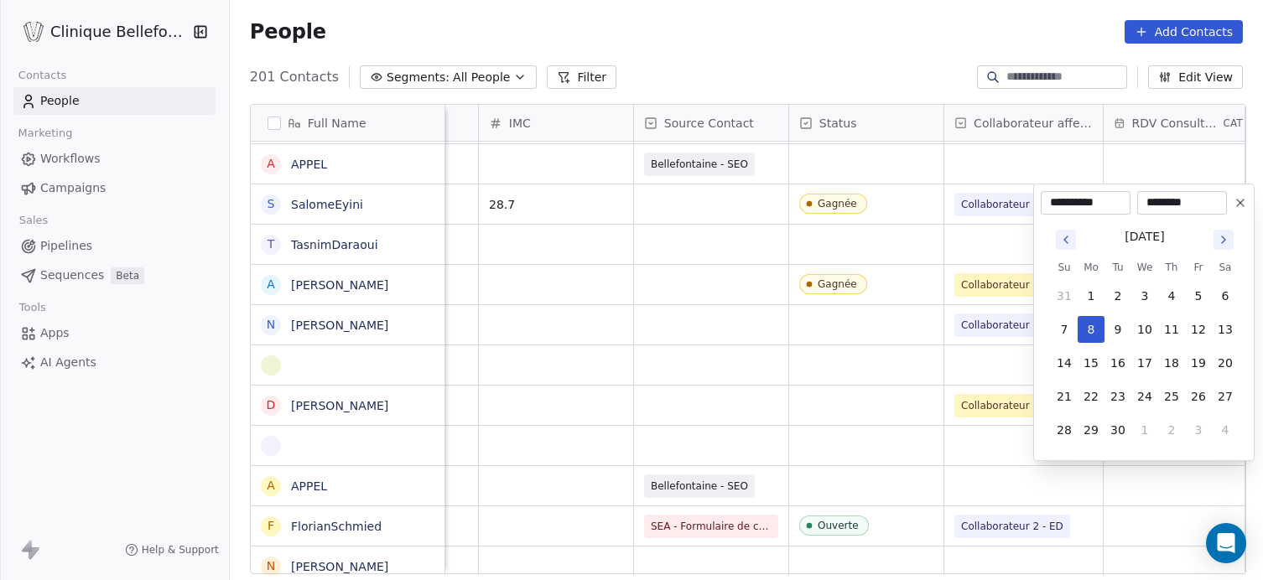
click at [1224, 240] on icon "Go to next month" at bounding box center [1223, 239] width 3 height 7
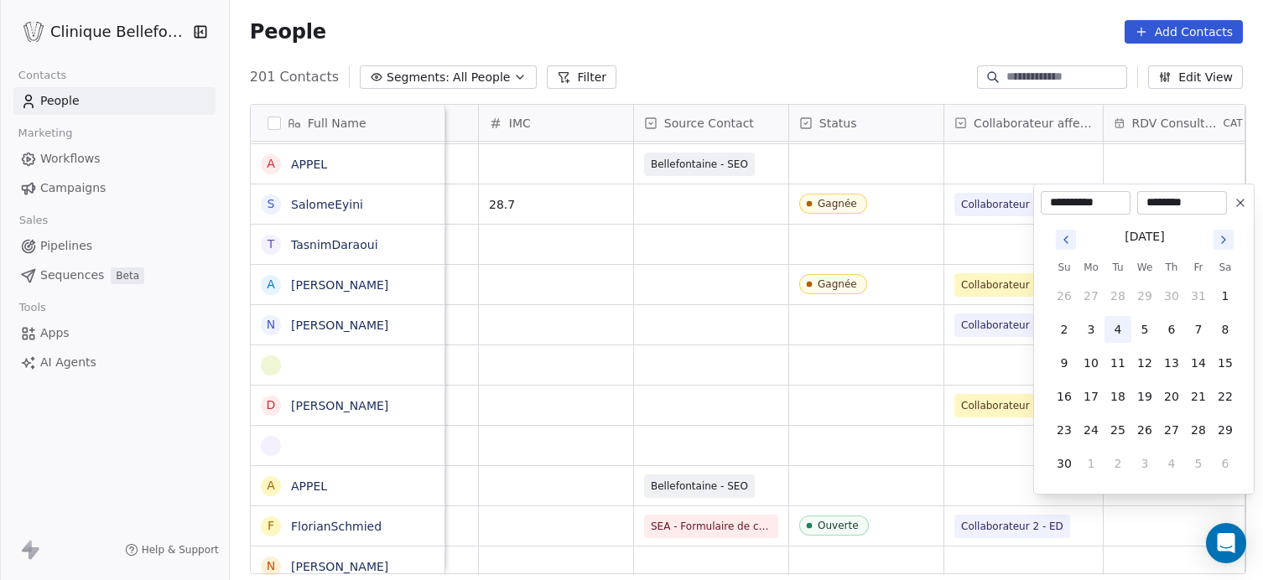
click at [1119, 327] on button "4" at bounding box center [1117, 329] width 27 height 27
type input "**********"
click at [1119, 327] on button "4" at bounding box center [1117, 329] width 27 height 27
click at [1212, 196] on input "********" at bounding box center [1181, 203] width 83 height 17
click at [1180, 206] on input "********" at bounding box center [1181, 203] width 83 height 17
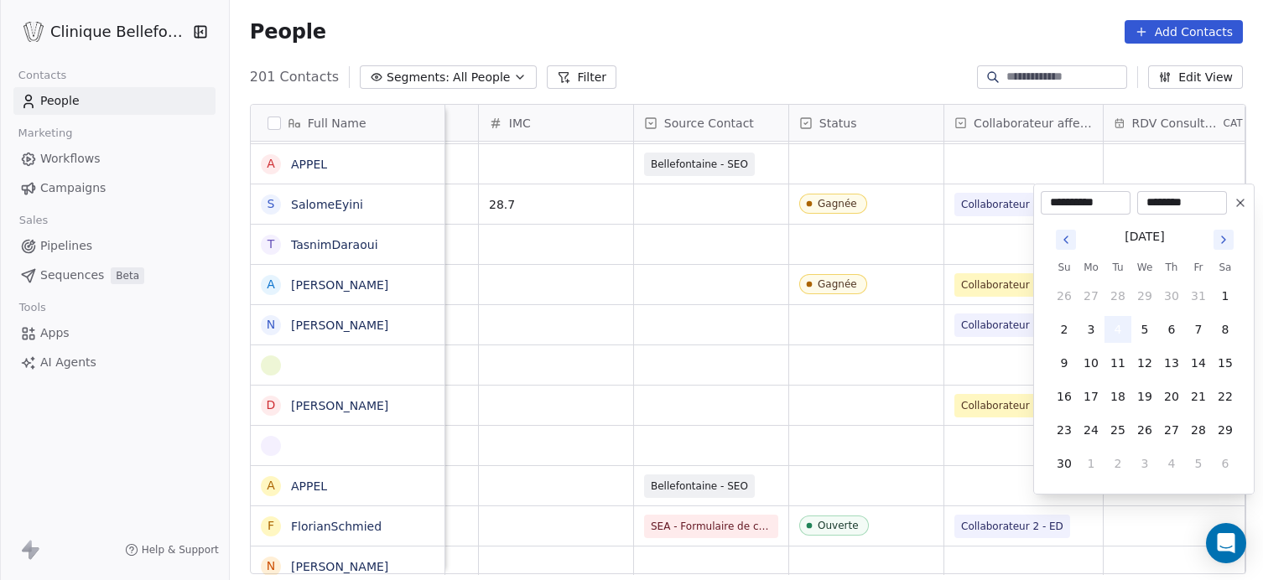
type input "********"
click at [1120, 333] on button "4" at bounding box center [1117, 329] width 27 height 27
click at [915, 252] on html "Clinique Bellefontaine Contacts People Marketing Workflows Campaigns Sales Pipe…" at bounding box center [631, 290] width 1263 height 580
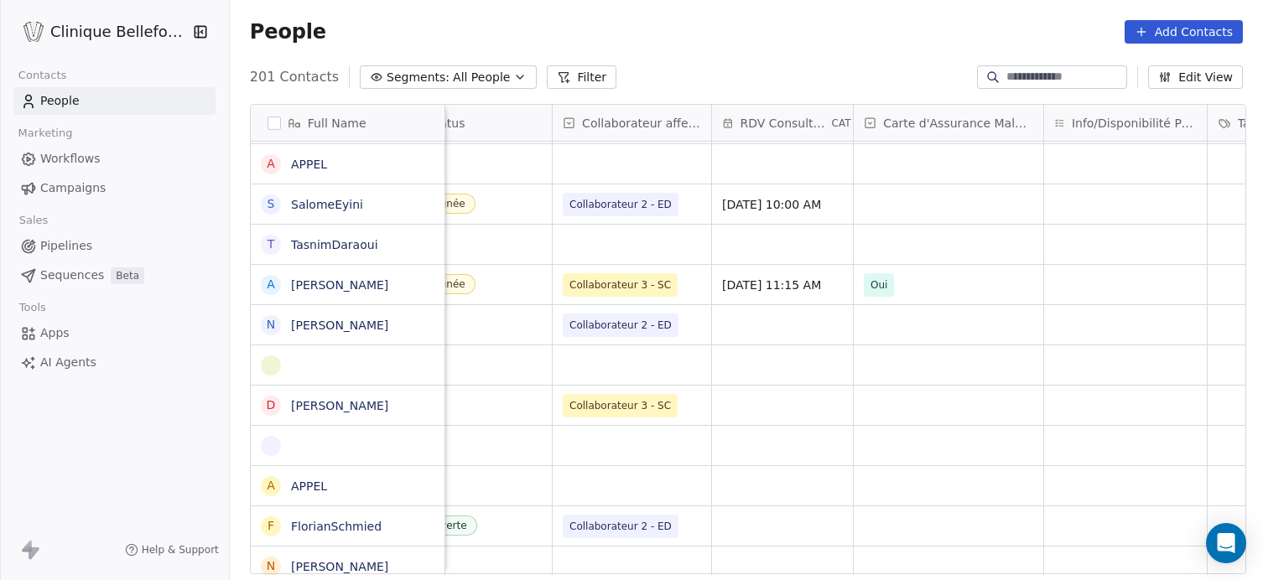
scroll to position [0, 1289]
click at [962, 211] on div "grid" at bounding box center [945, 203] width 189 height 39
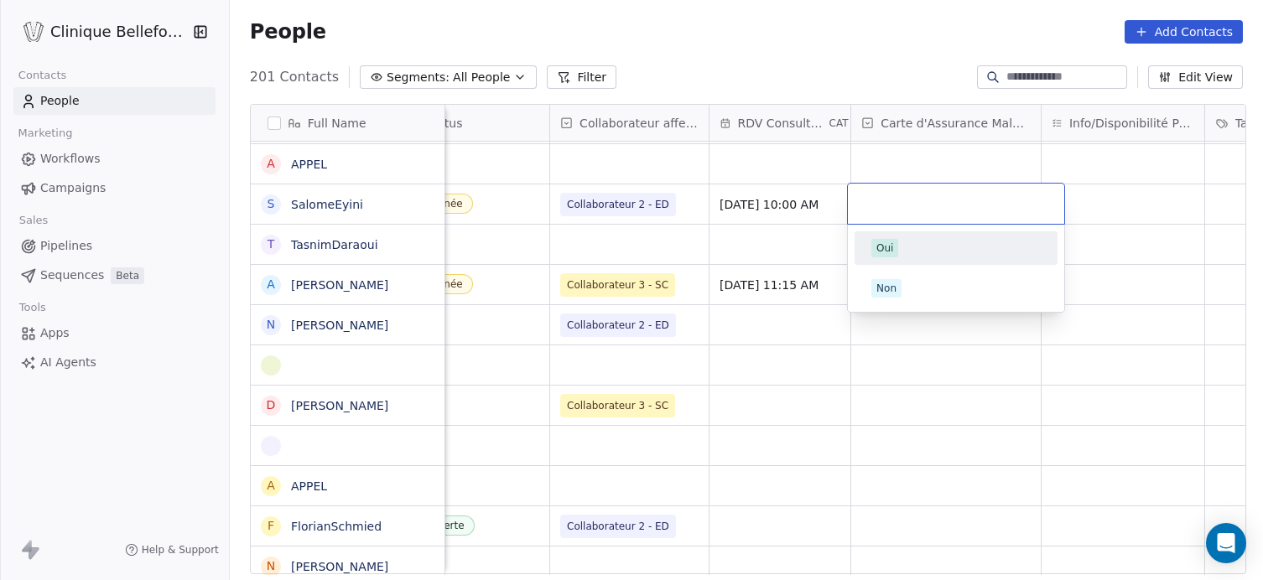
click at [889, 246] on div "Oui" at bounding box center [884, 248] width 17 height 15
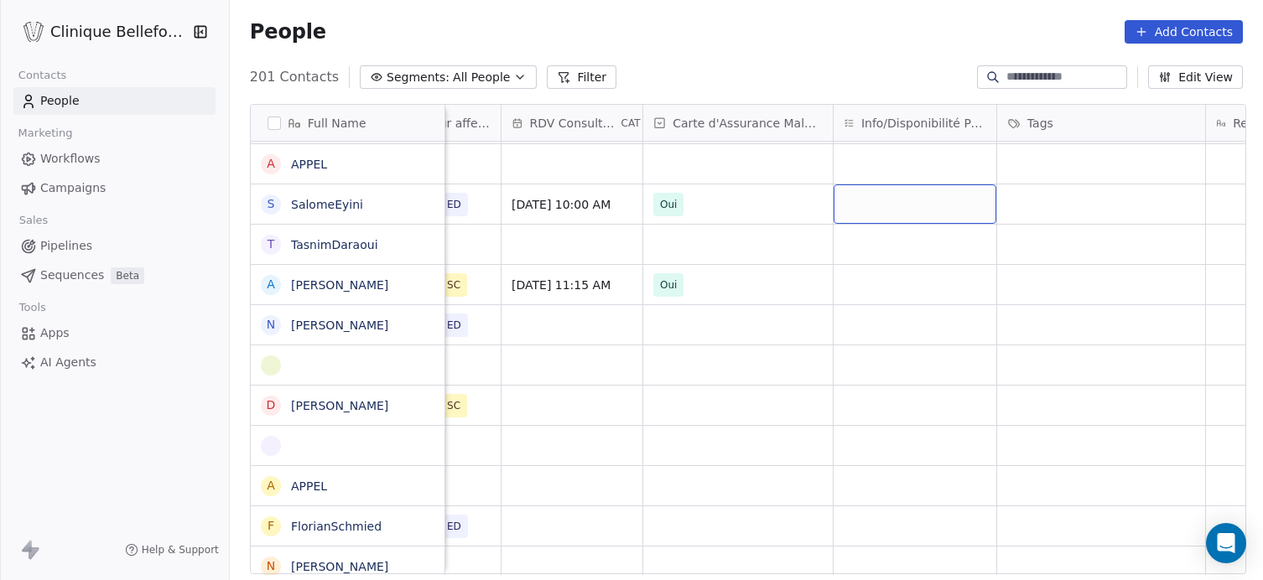
scroll to position [0, 1500]
click at [1044, 209] on div "grid" at bounding box center [1097, 203] width 208 height 39
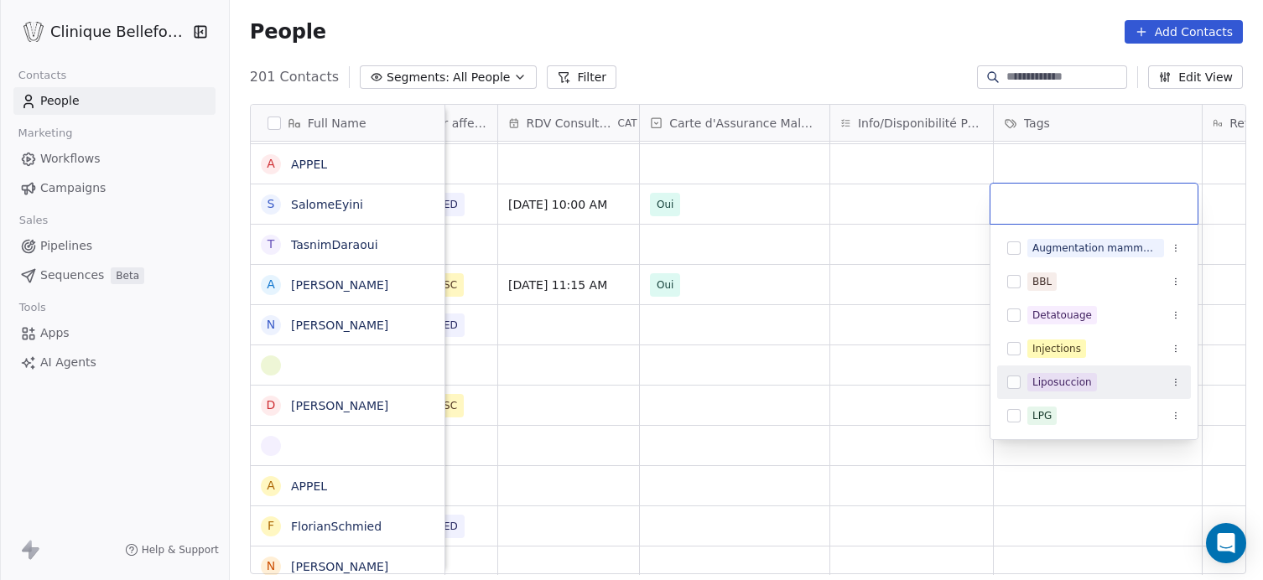
click at [1048, 385] on div "Liposuccion" at bounding box center [1062, 382] width 60 height 15
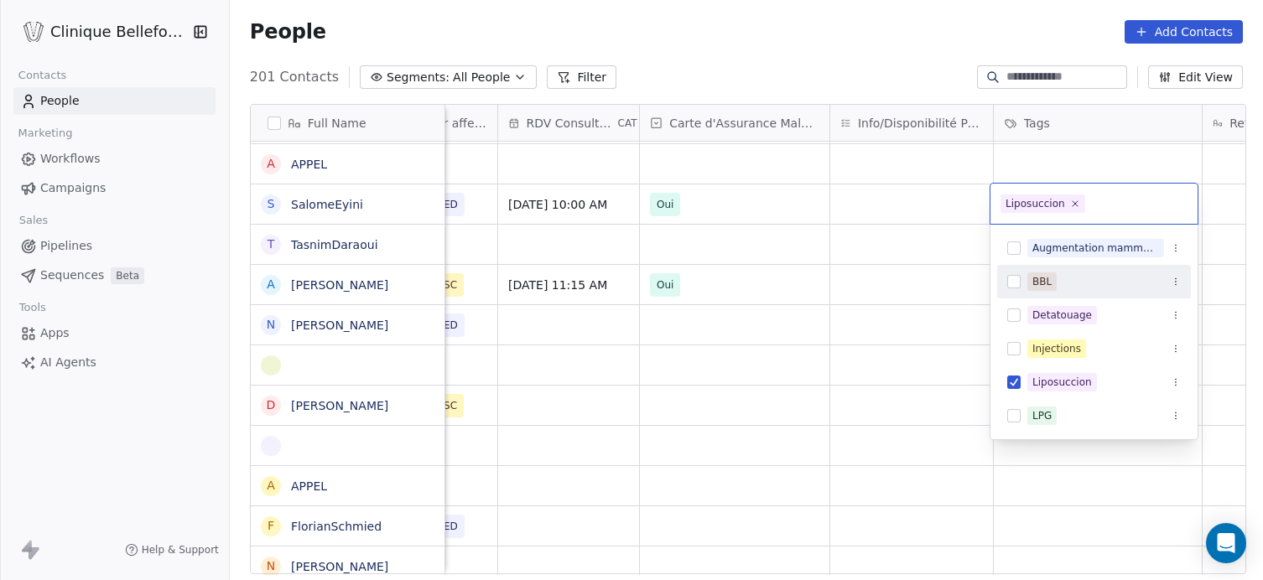
click at [905, 236] on html "Clinique Bellefontaine Contacts People Marketing Workflows Campaigns Sales Pipe…" at bounding box center [631, 290] width 1263 height 580
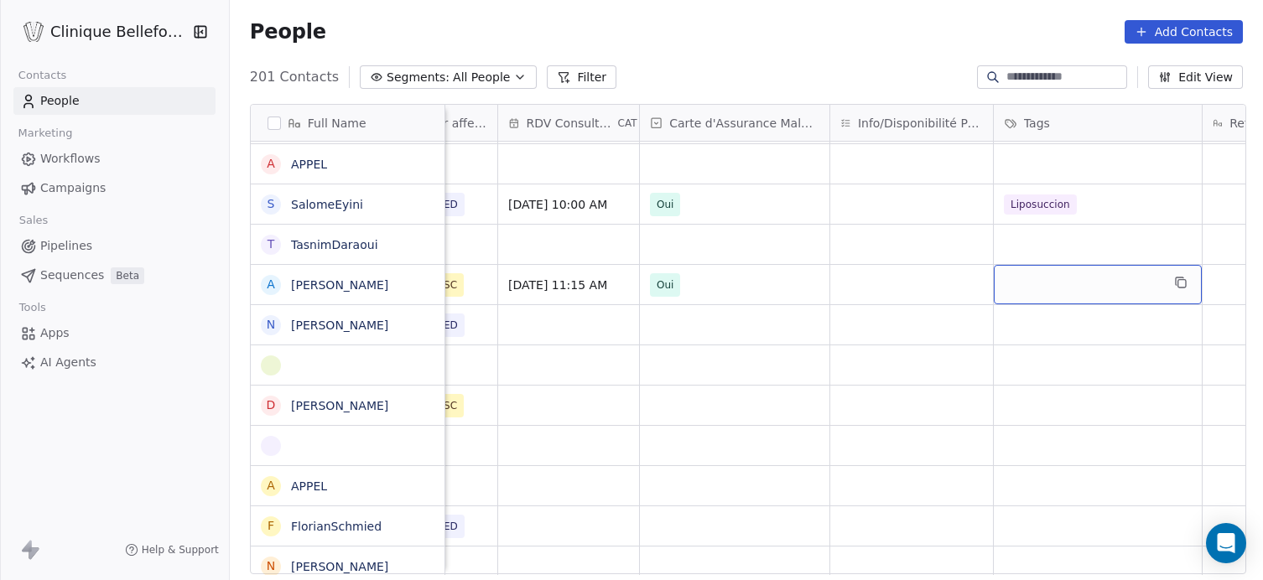
click at [1061, 288] on div "grid" at bounding box center [1097, 284] width 208 height 39
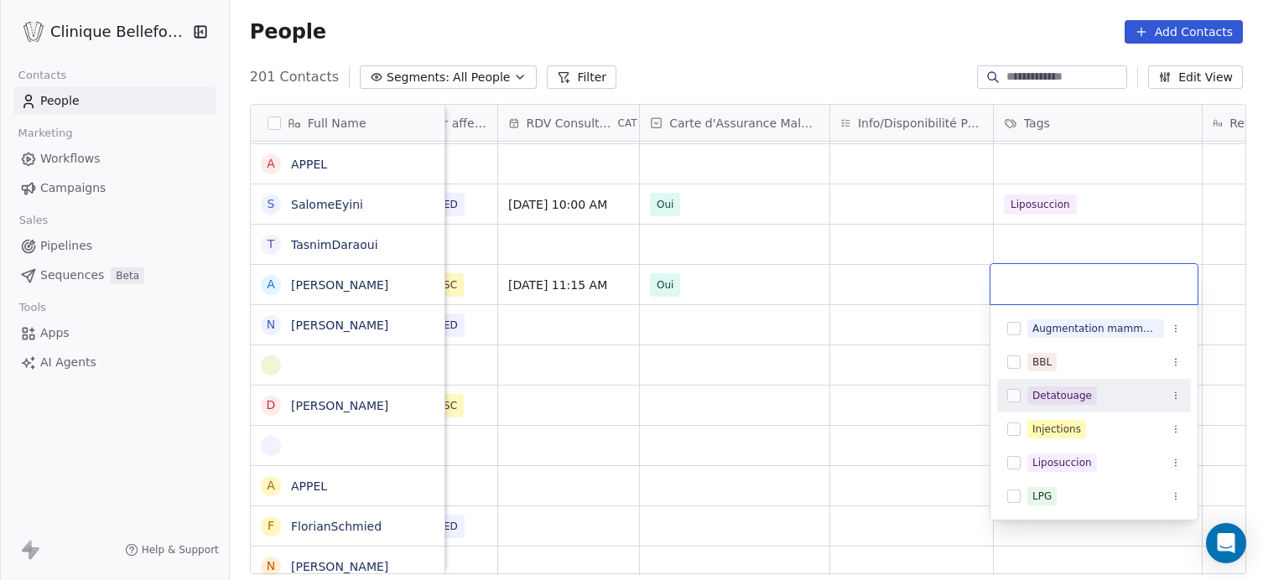
click at [1069, 398] on div "Detatouage" at bounding box center [1062, 395] width 60 height 15
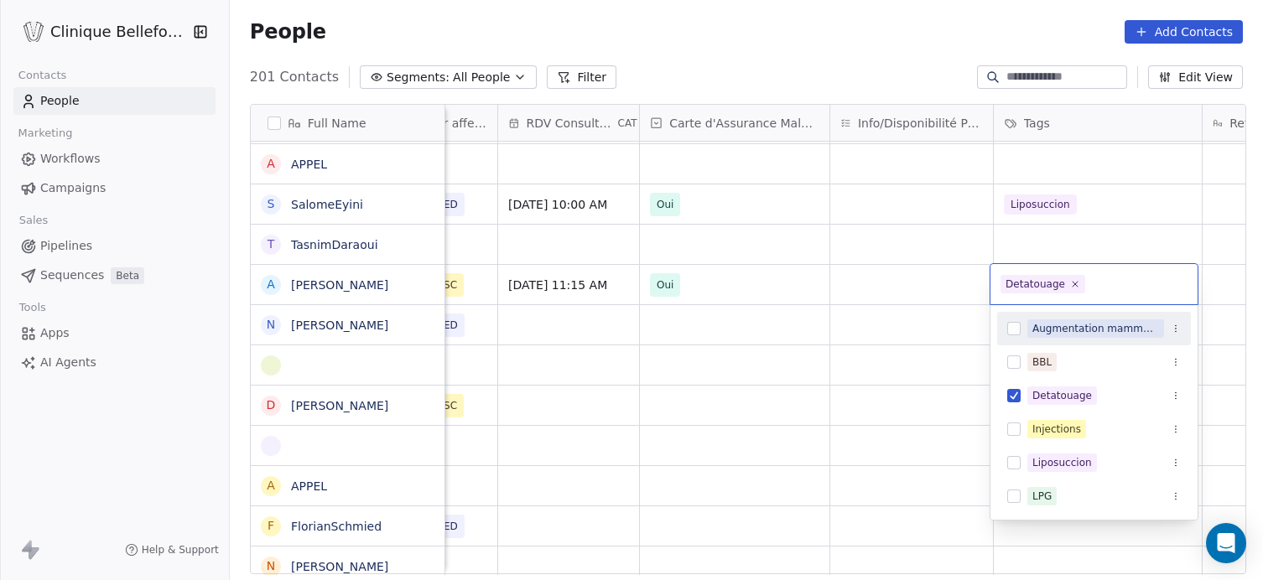
click at [1223, 286] on html "Clinique Bellefontaine Contacts People Marketing Workflows Campaigns Sales Pipe…" at bounding box center [631, 290] width 1263 height 580
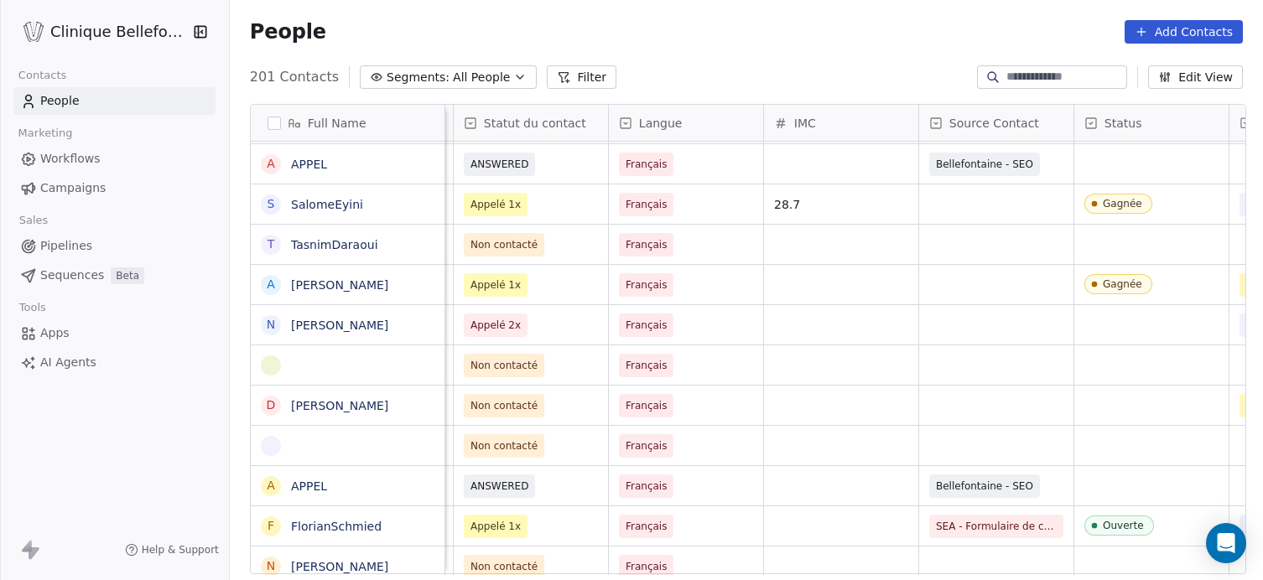
scroll to position [0, 604]
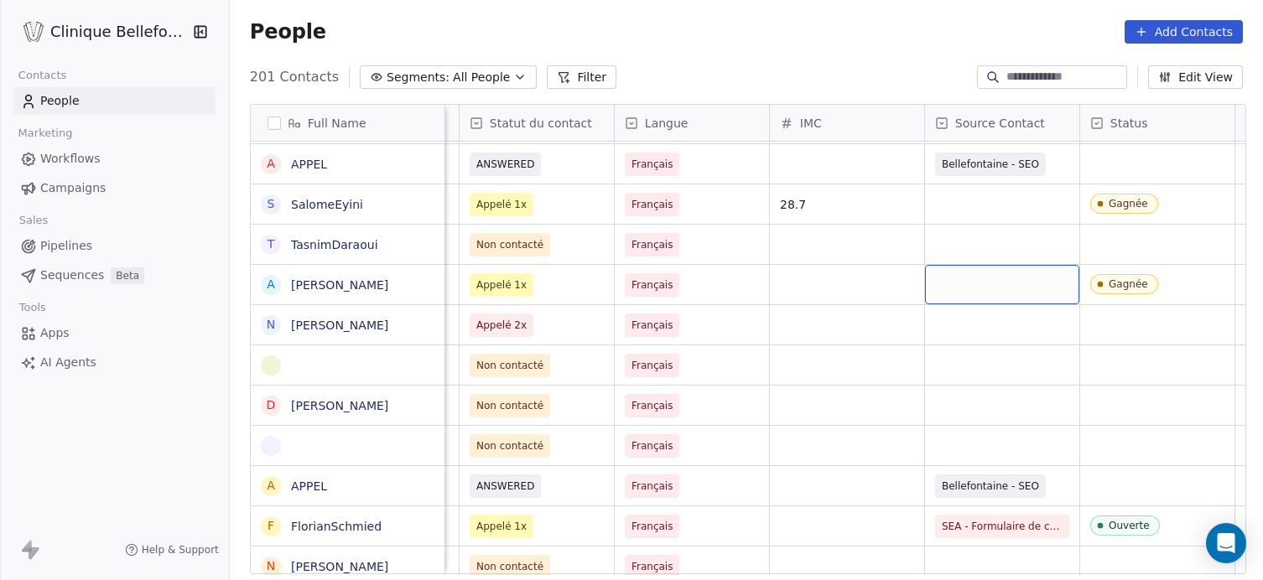
click at [961, 290] on div "grid" at bounding box center [1002, 284] width 154 height 39
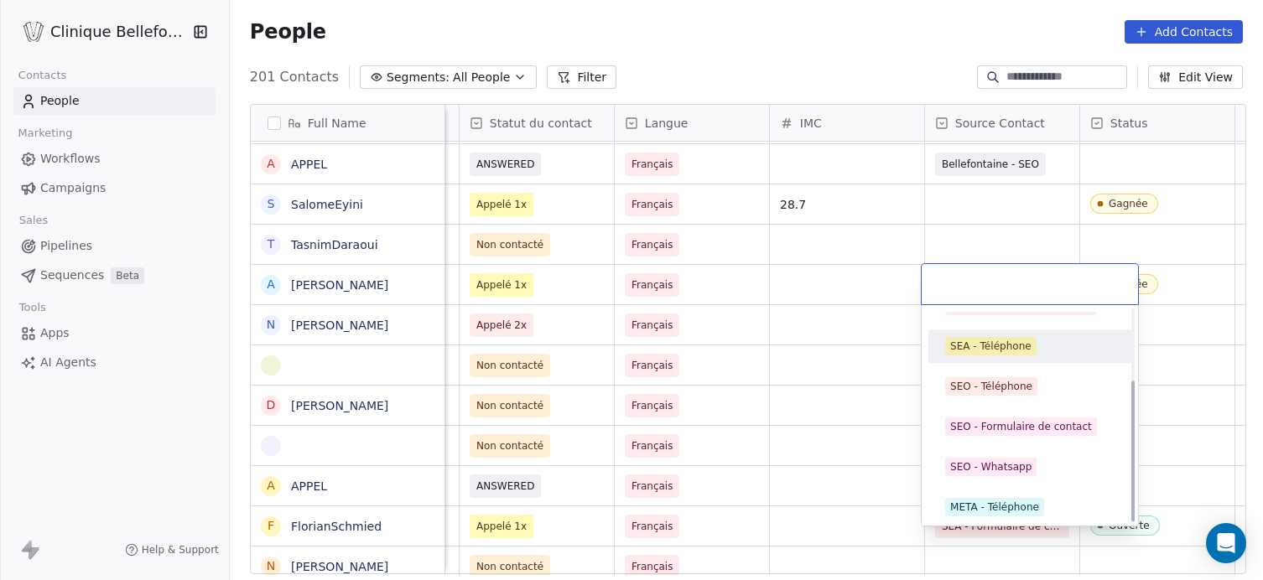
scroll to position [108, 0]
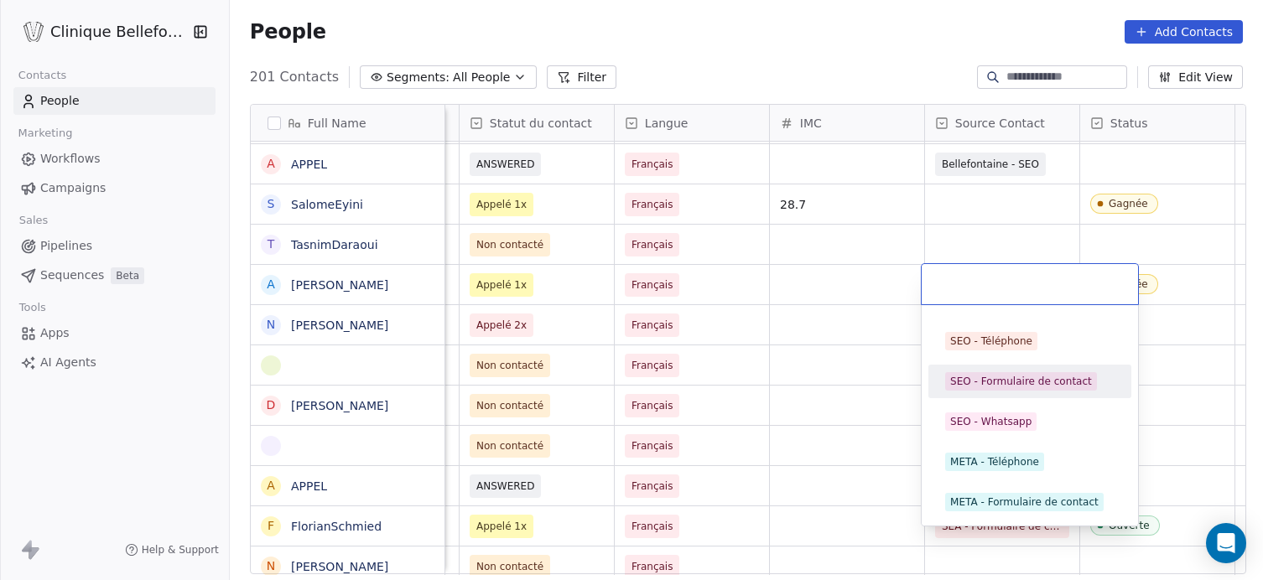
click at [993, 379] on div "SEO - Formulaire de contact" at bounding box center [1021, 381] width 142 height 15
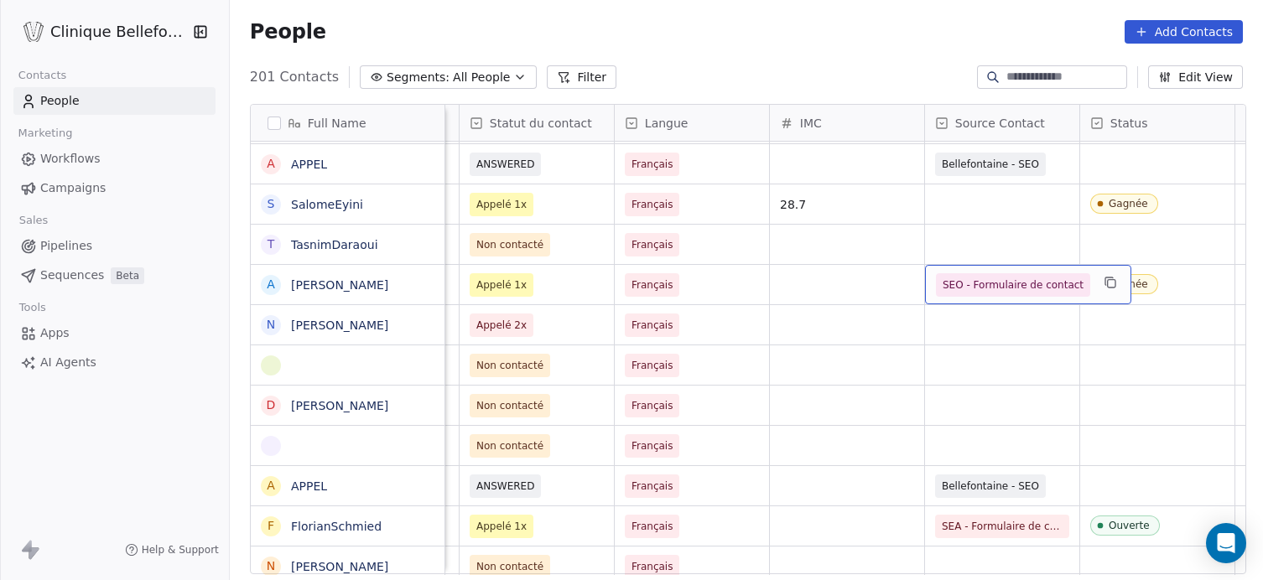
click at [1000, 284] on span "SEO - Formulaire de contact" at bounding box center [1012, 285] width 141 height 17
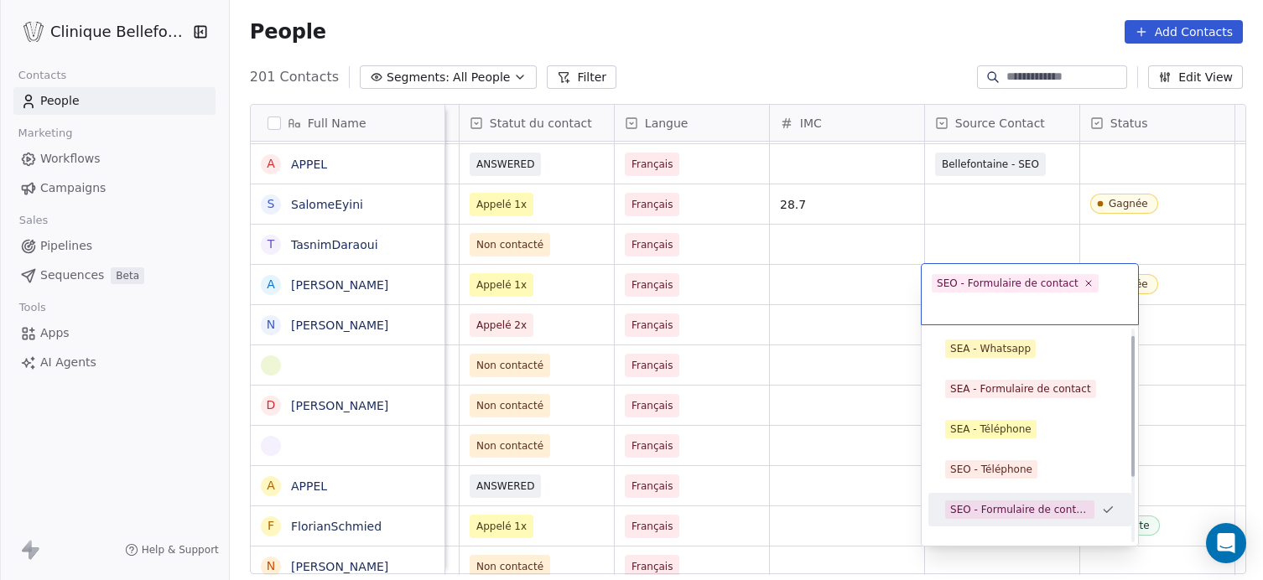
scroll to position [0, 0]
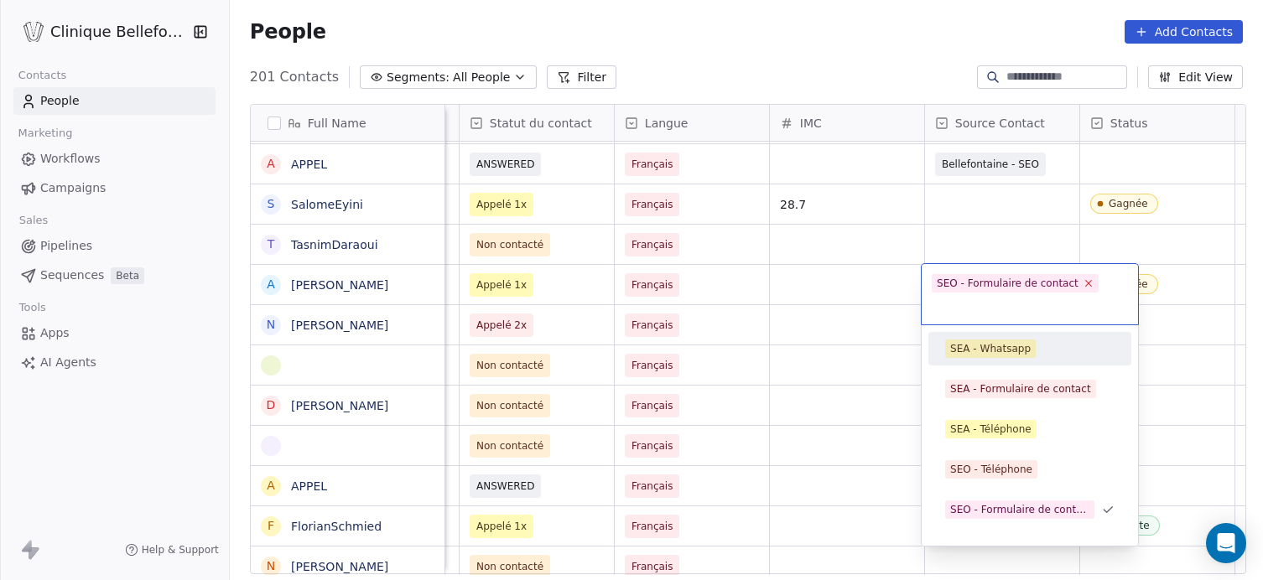
click at [1082, 283] on icon at bounding box center [1087, 282] width 11 height 11
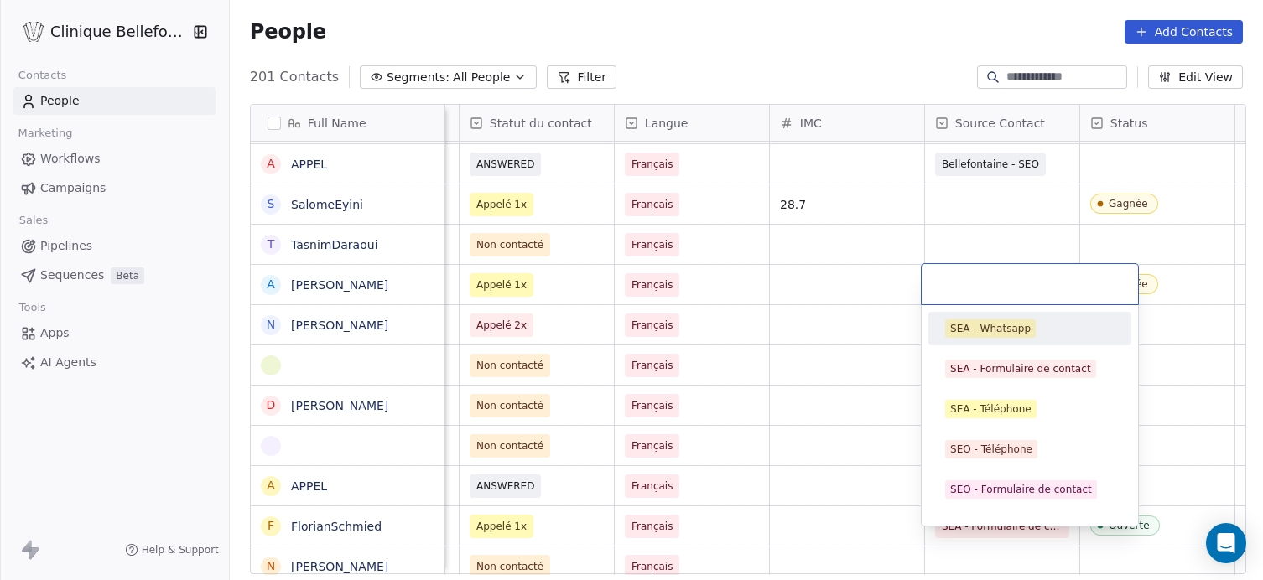
click at [822, 283] on html "Clinique Bellefontaine Contacts People Marketing Workflows Campaigns Sales Pipe…" at bounding box center [631, 290] width 1263 height 580
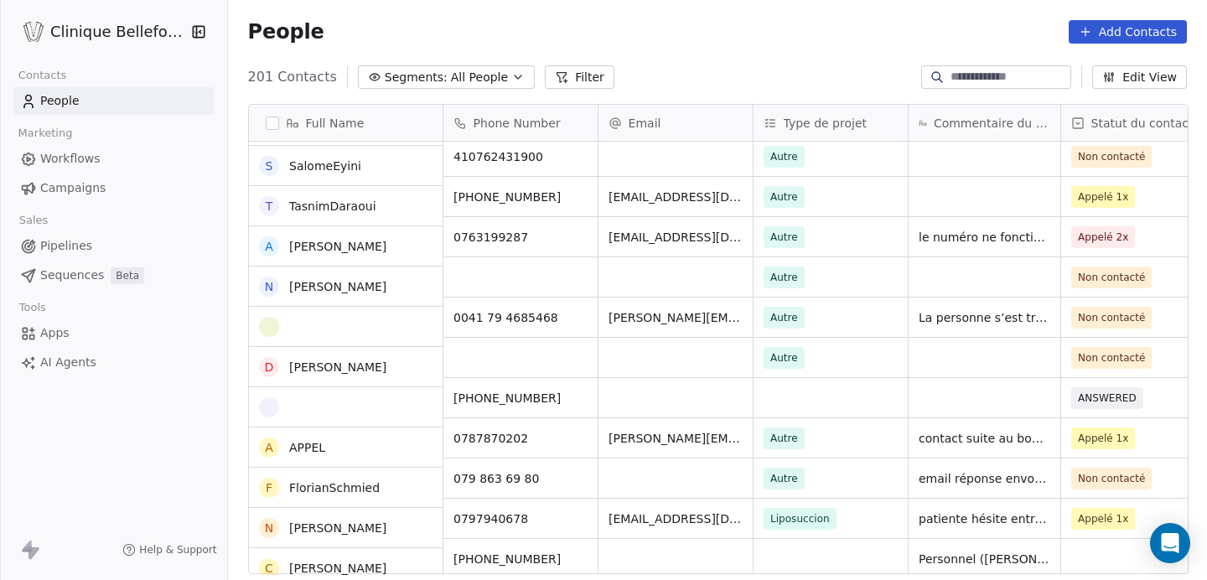
scroll to position [172, 0]
